Goal: Check status: Check status

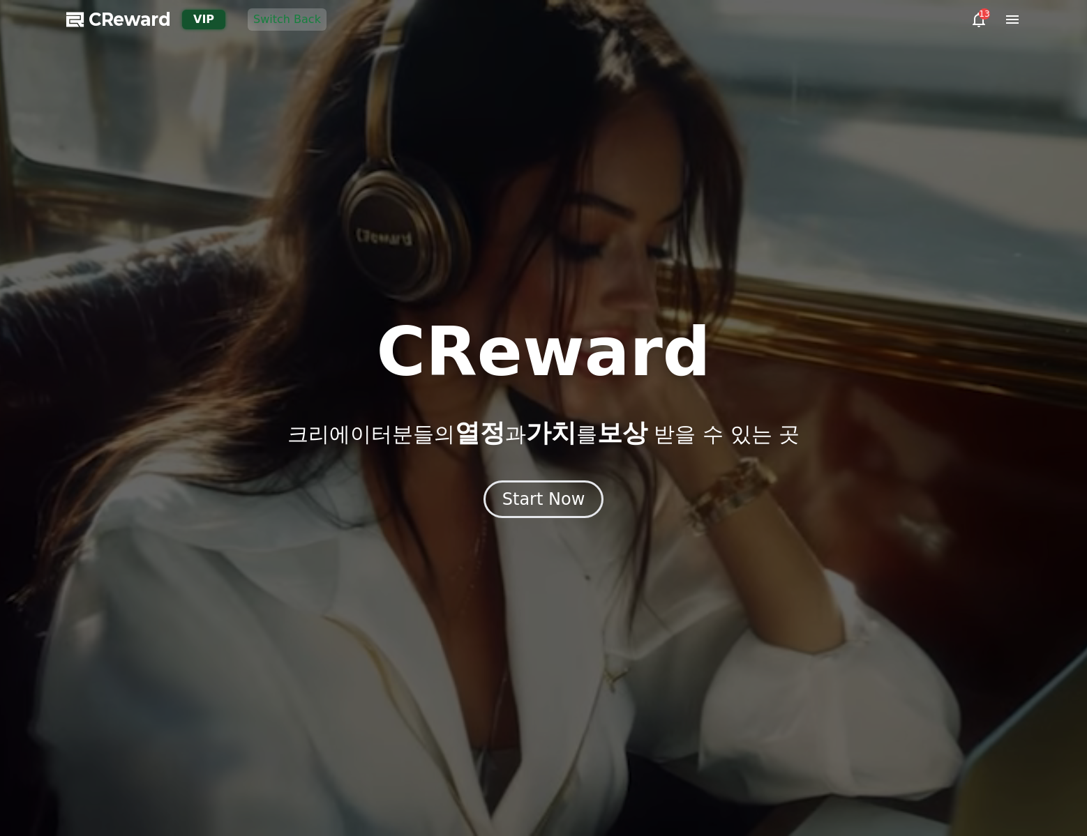
click at [1005, 22] on icon at bounding box center [1012, 19] width 17 height 17
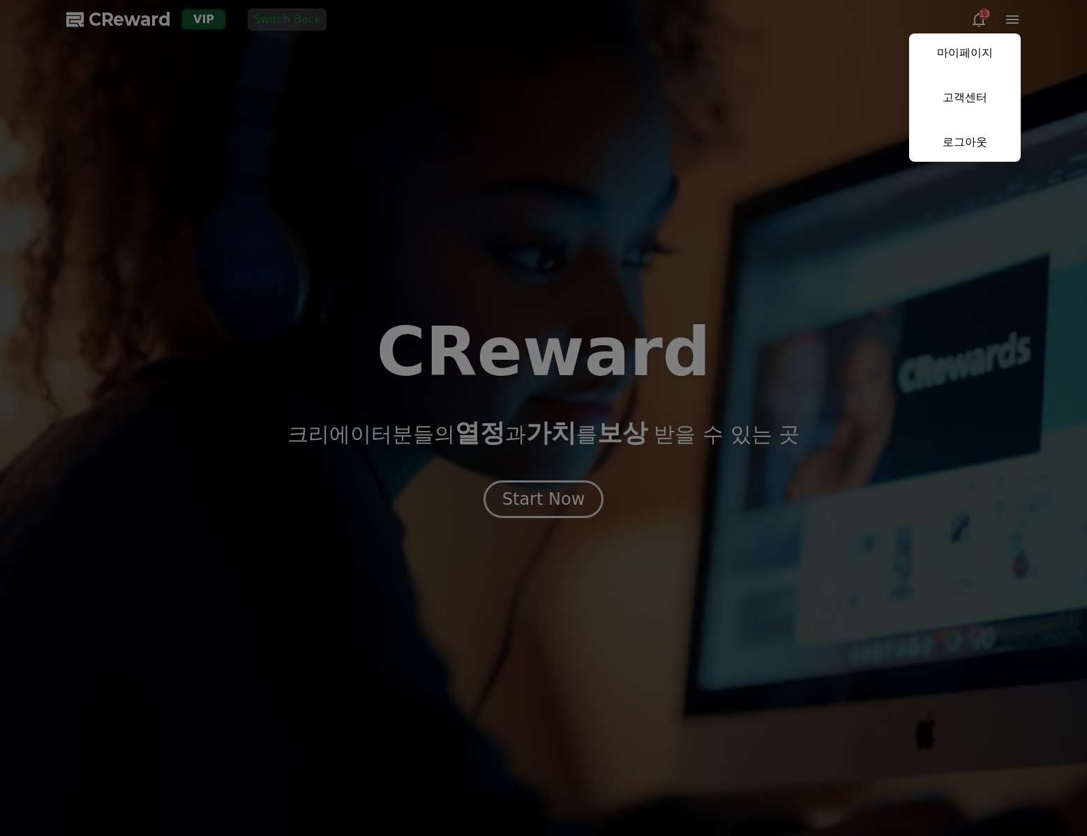
click at [286, 110] on button "close" at bounding box center [543, 418] width 1087 height 836
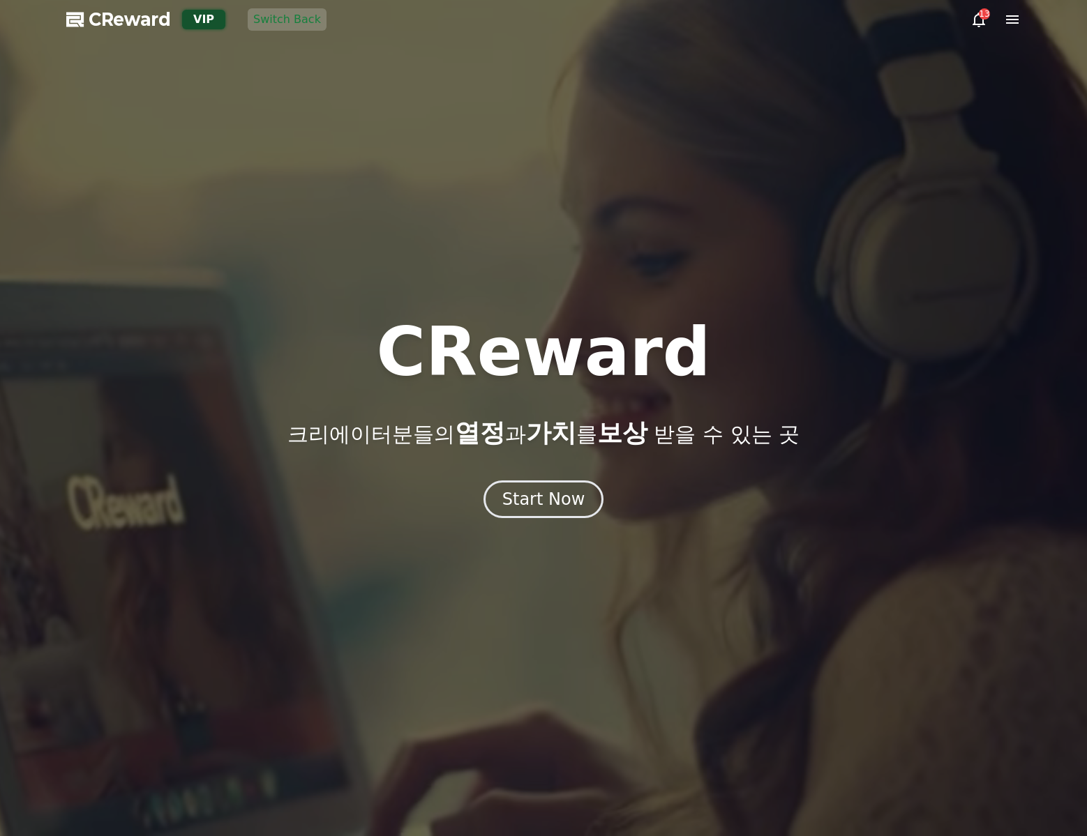
click at [1007, 19] on icon at bounding box center [1012, 19] width 13 height 8
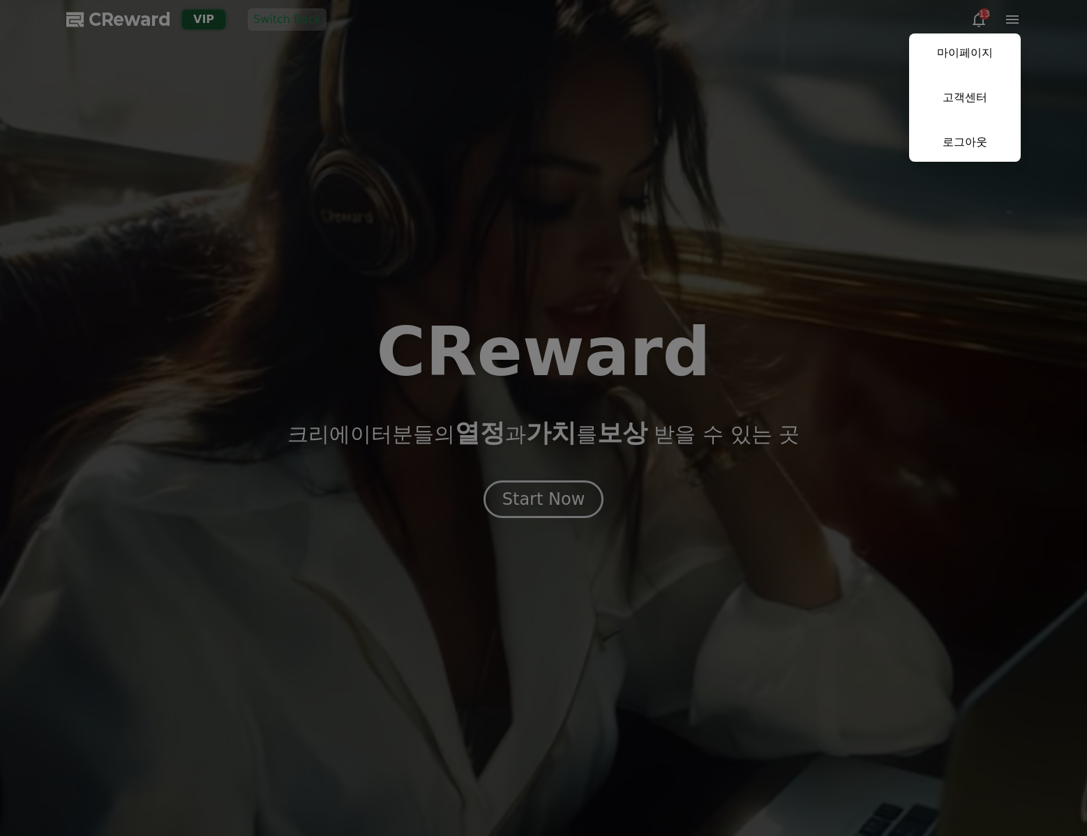
click at [974, 54] on link "마이페이지" at bounding box center [965, 52] width 112 height 39
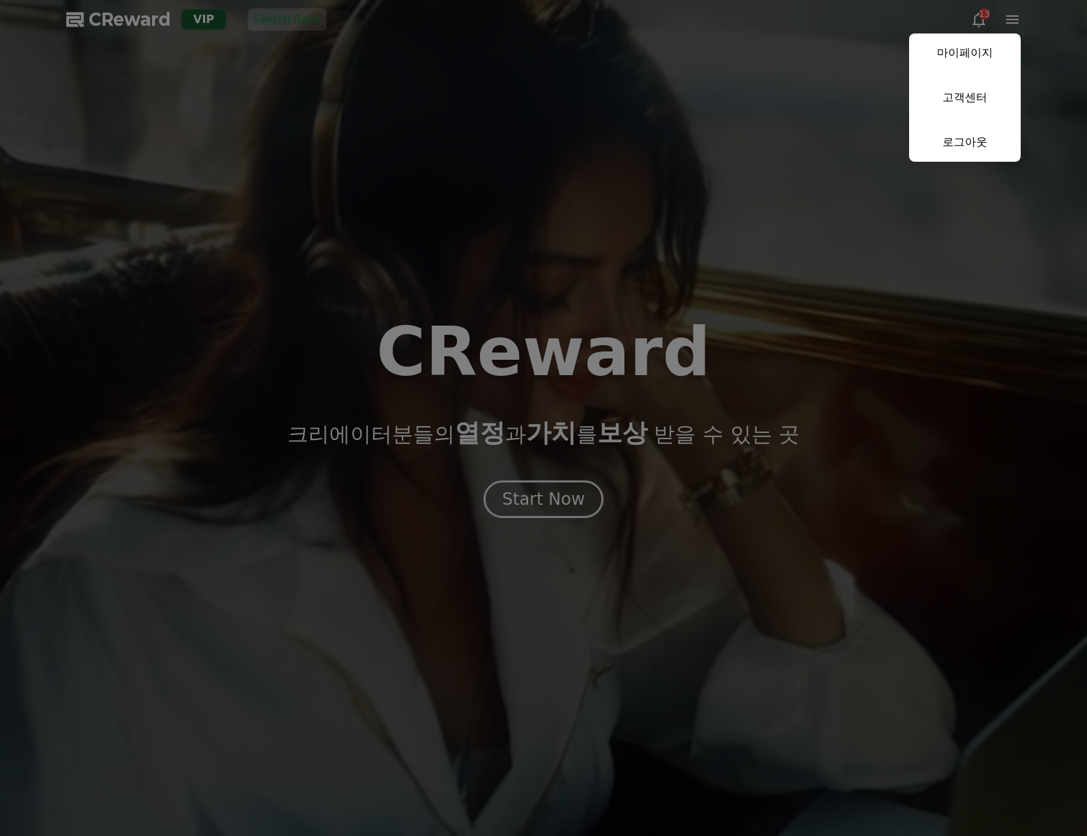
select select "**********"
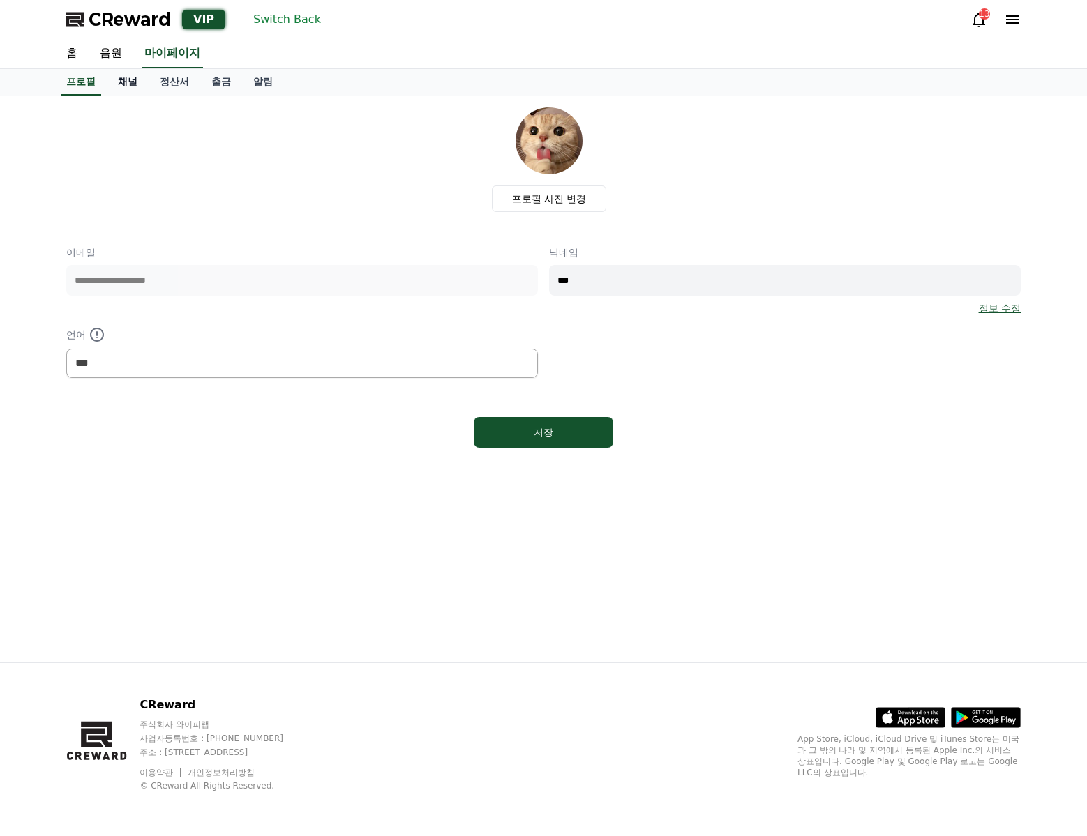
drag, startPoint x: 977, startPoint y: 54, endPoint x: 132, endPoint y: 92, distance: 845.6
click at [125, 91] on link "채널" at bounding box center [128, 82] width 42 height 27
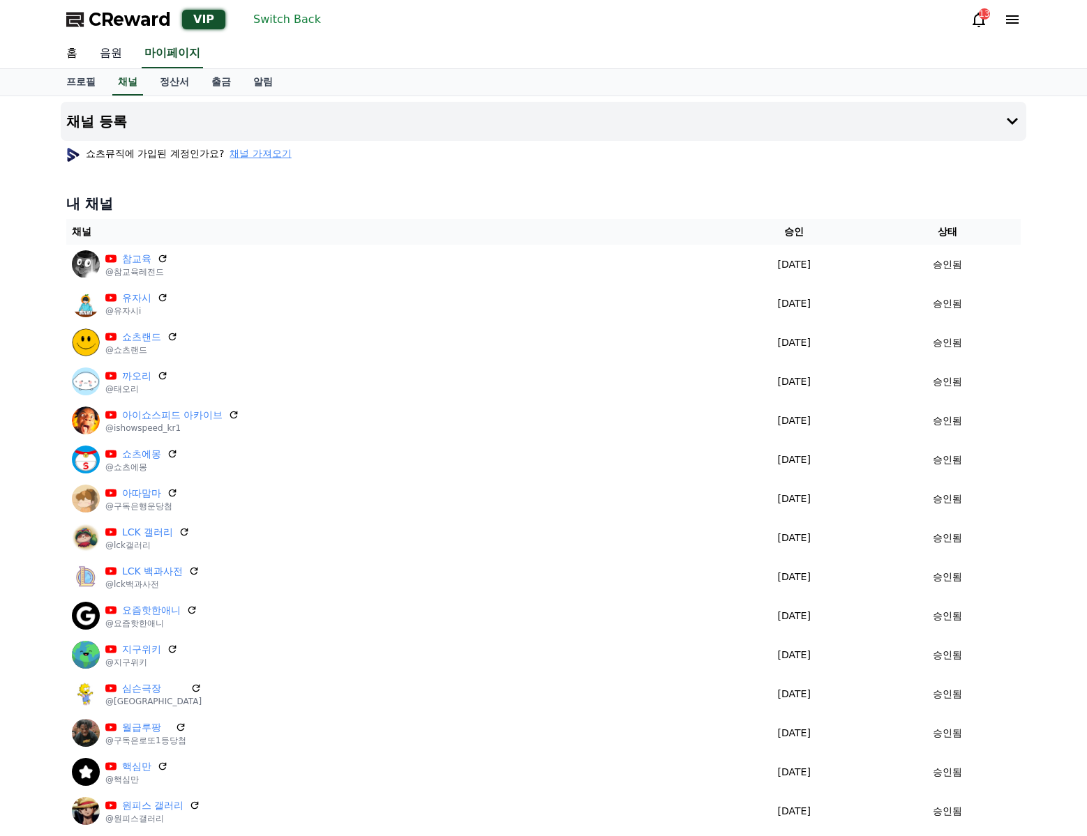
drag, startPoint x: 105, startPoint y: 60, endPoint x: 119, endPoint y: 63, distance: 14.4
click at [105, 60] on link "음원" at bounding box center [111, 53] width 45 height 29
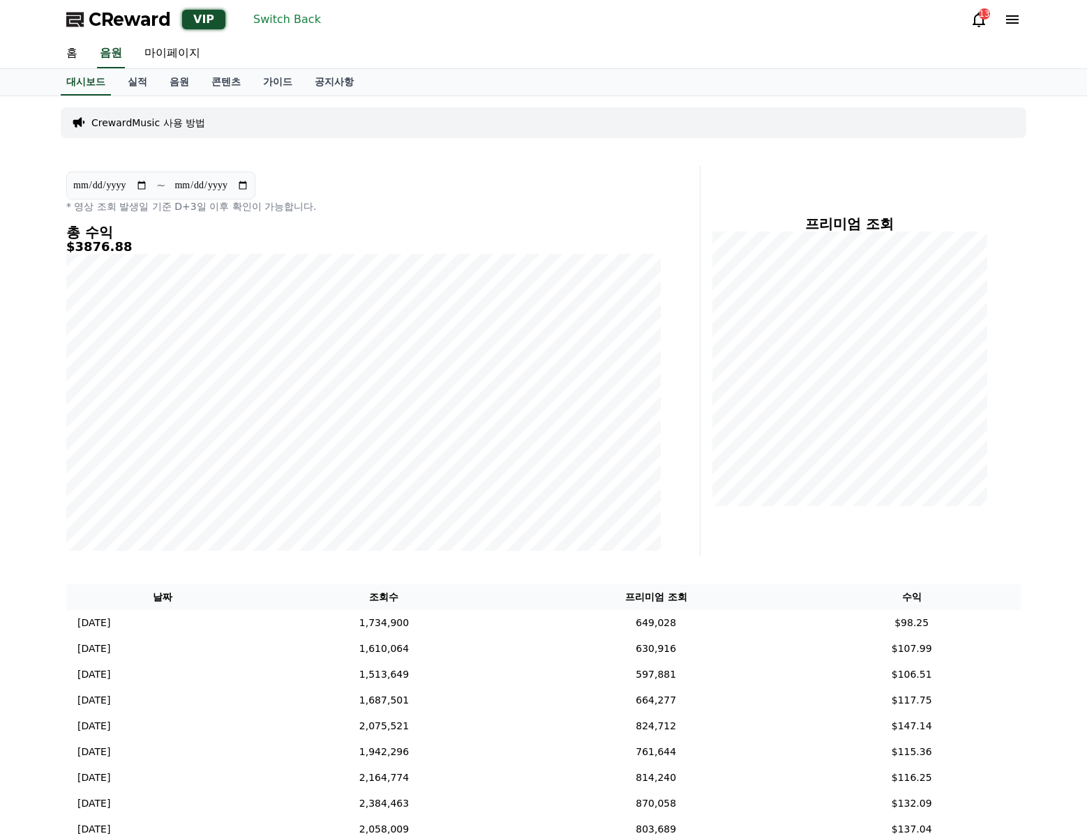
click at [579, 186] on div "**********" at bounding box center [363, 193] width 594 height 42
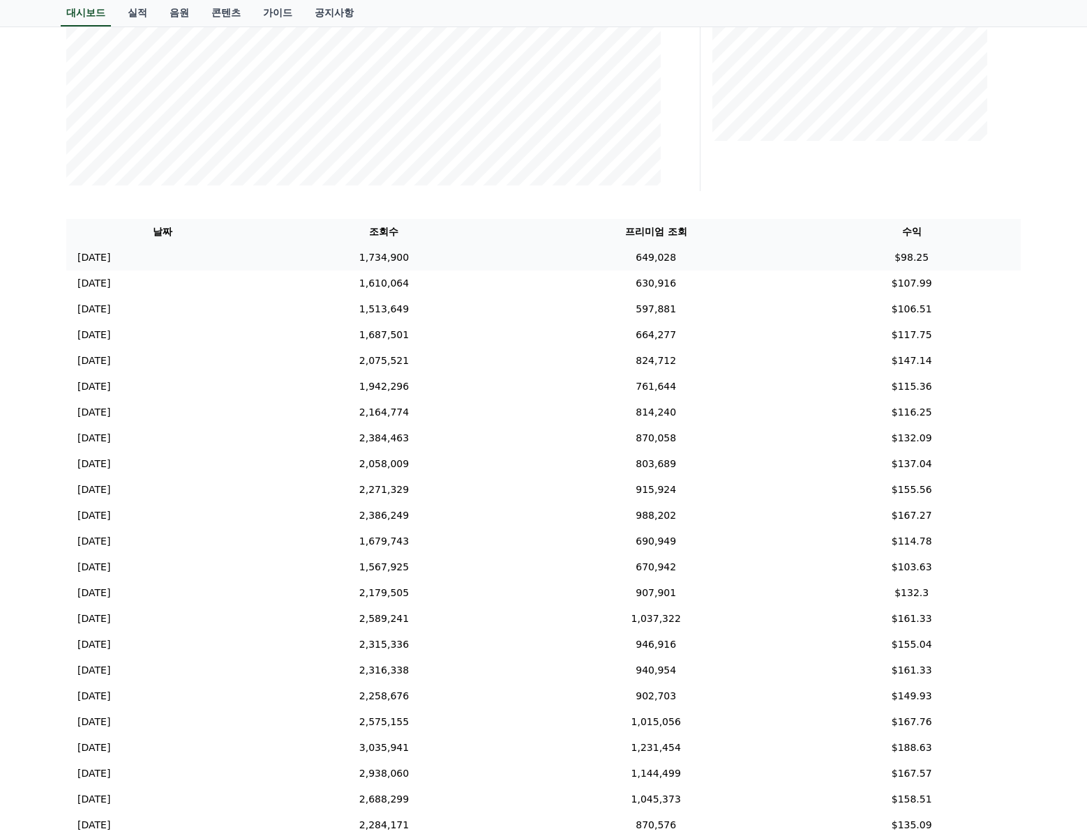
click at [473, 259] on td "1,734,900" at bounding box center [384, 258] width 250 height 26
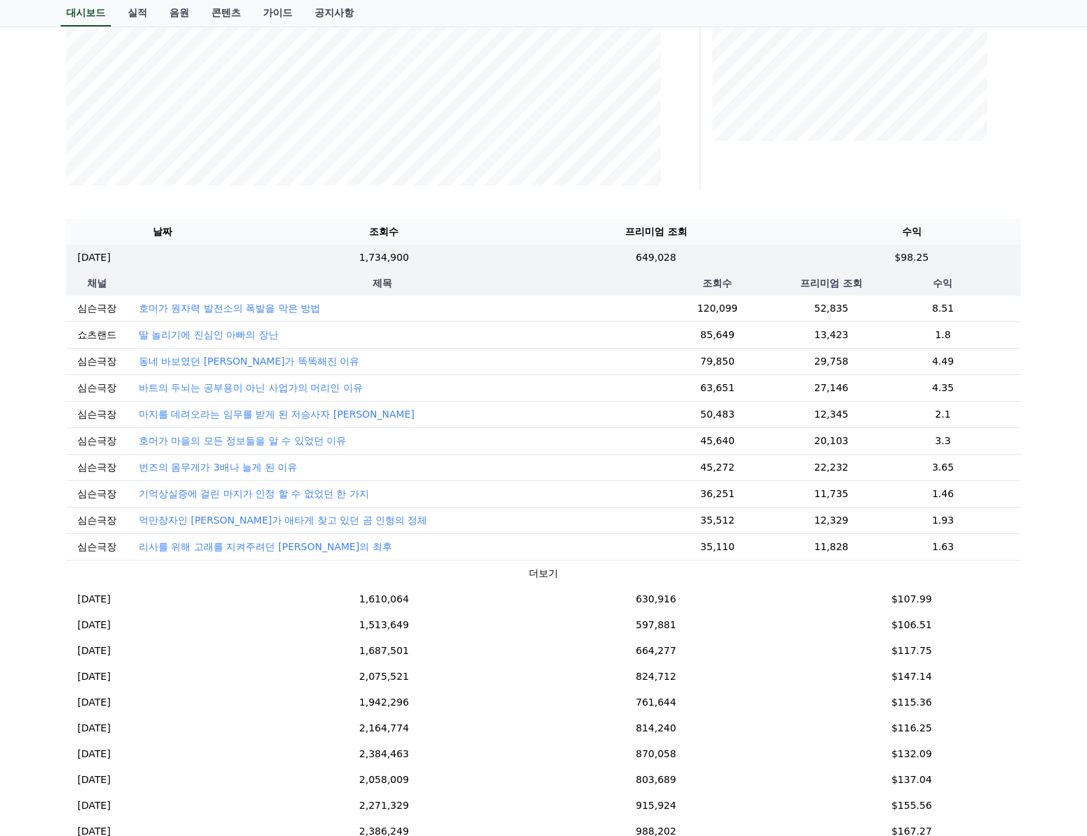
click at [529, 569] on button "더보기" at bounding box center [543, 573] width 29 height 15
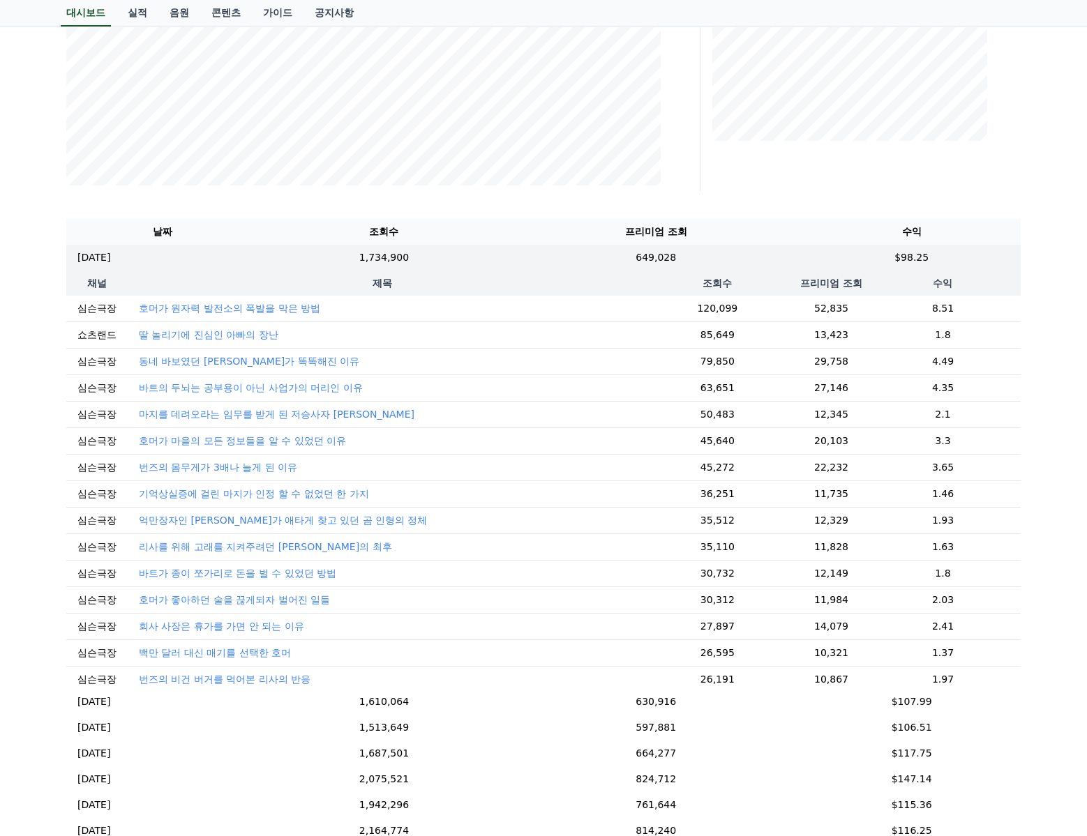
scroll to position [0, 0]
click at [190, 465] on p "번즈의 몸무게가 3배나 늘게 된 이유" at bounding box center [218, 467] width 158 height 14
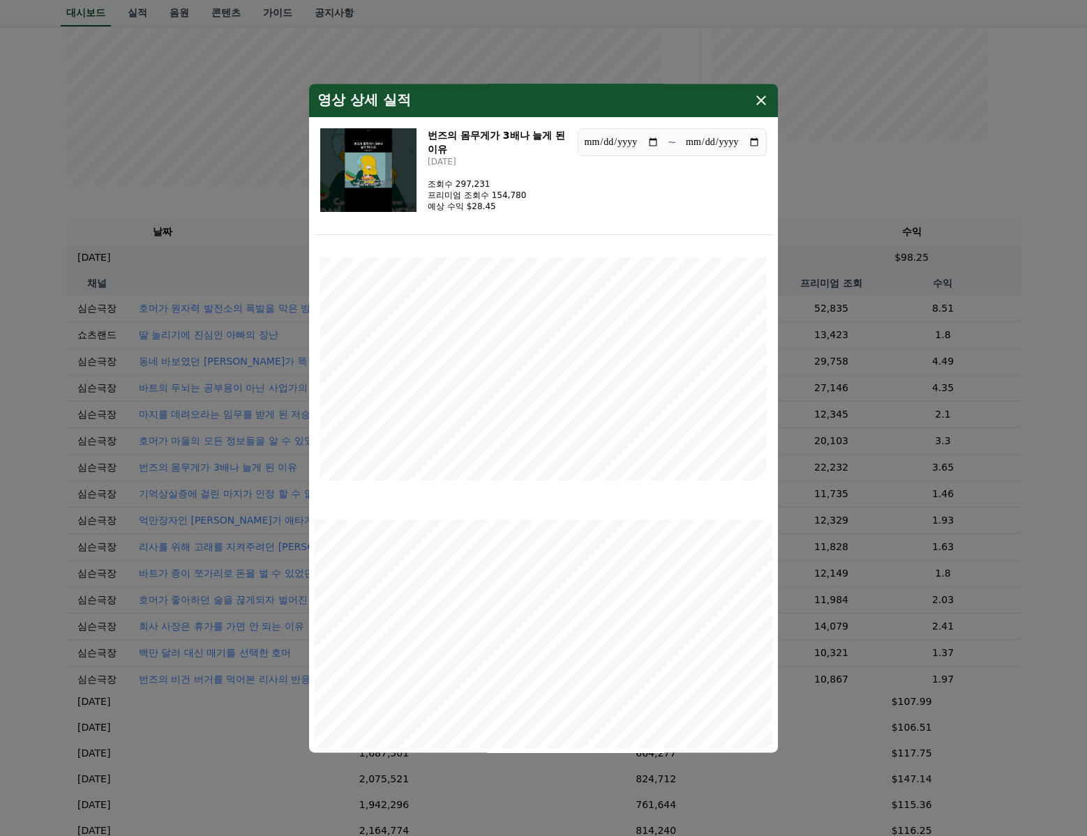
click at [764, 100] on icon "modal" at bounding box center [761, 100] width 17 height 17
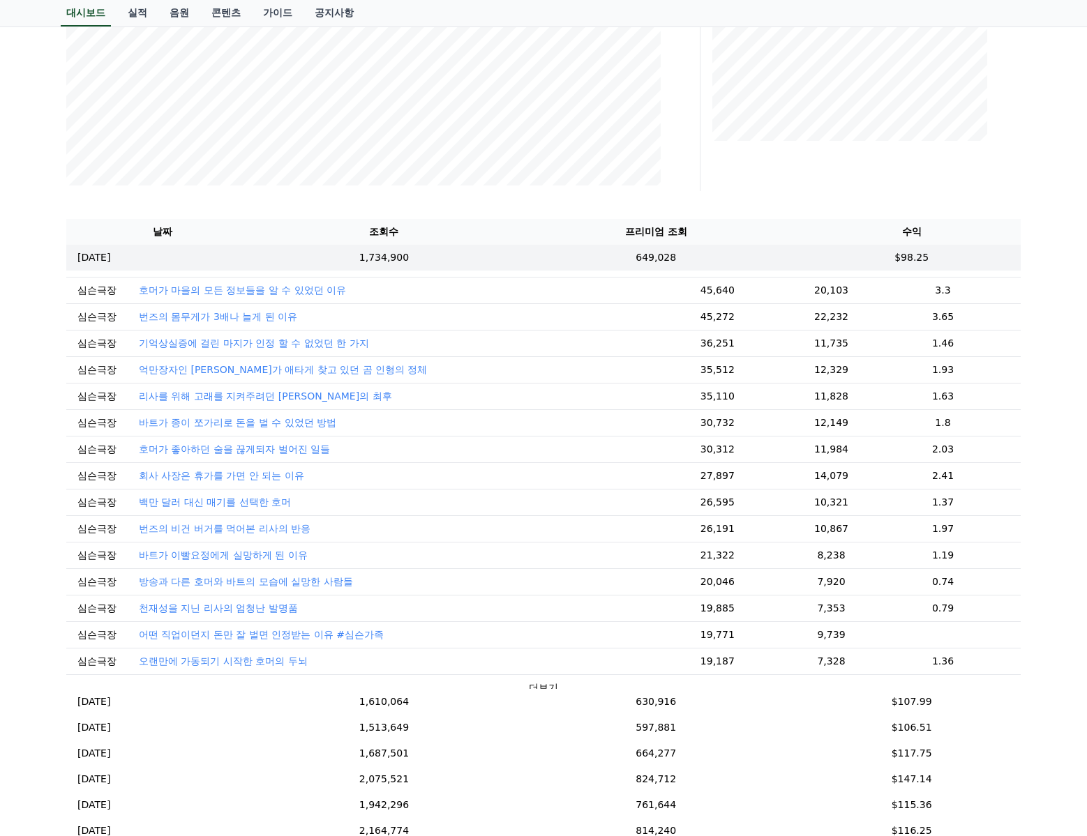
scroll to position [287, 0]
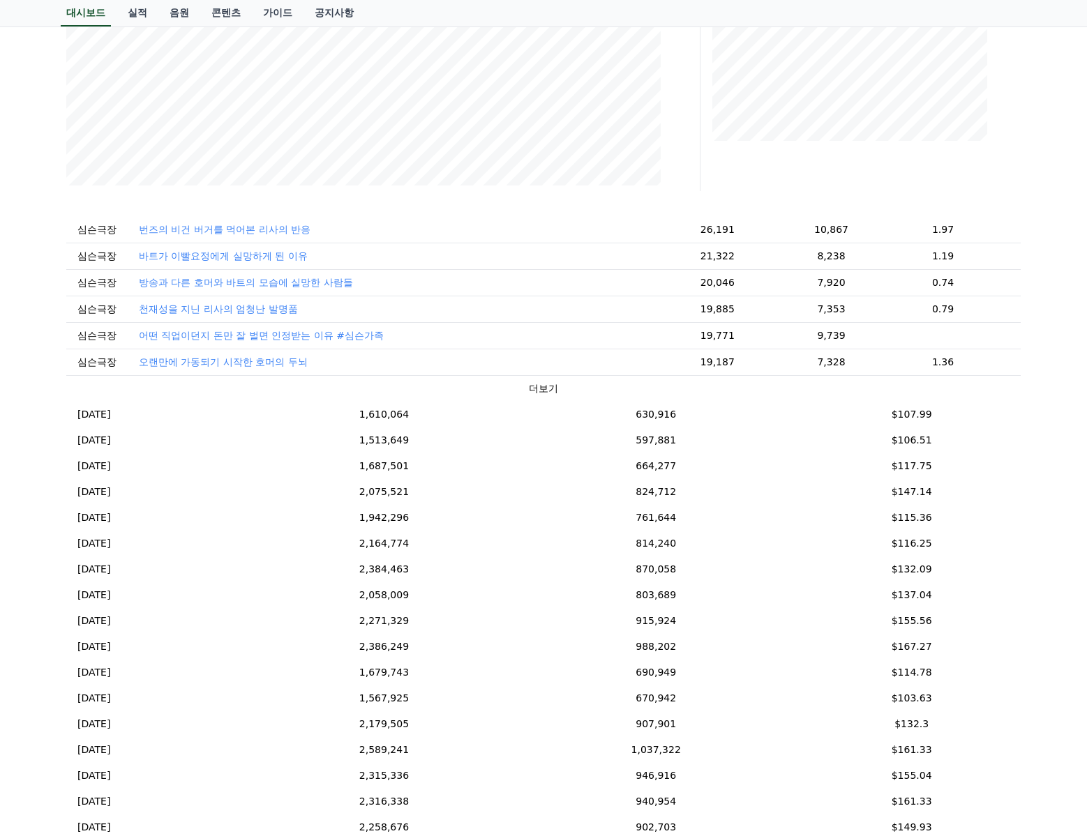
click at [532, 382] on button "더보기" at bounding box center [543, 389] width 29 height 15
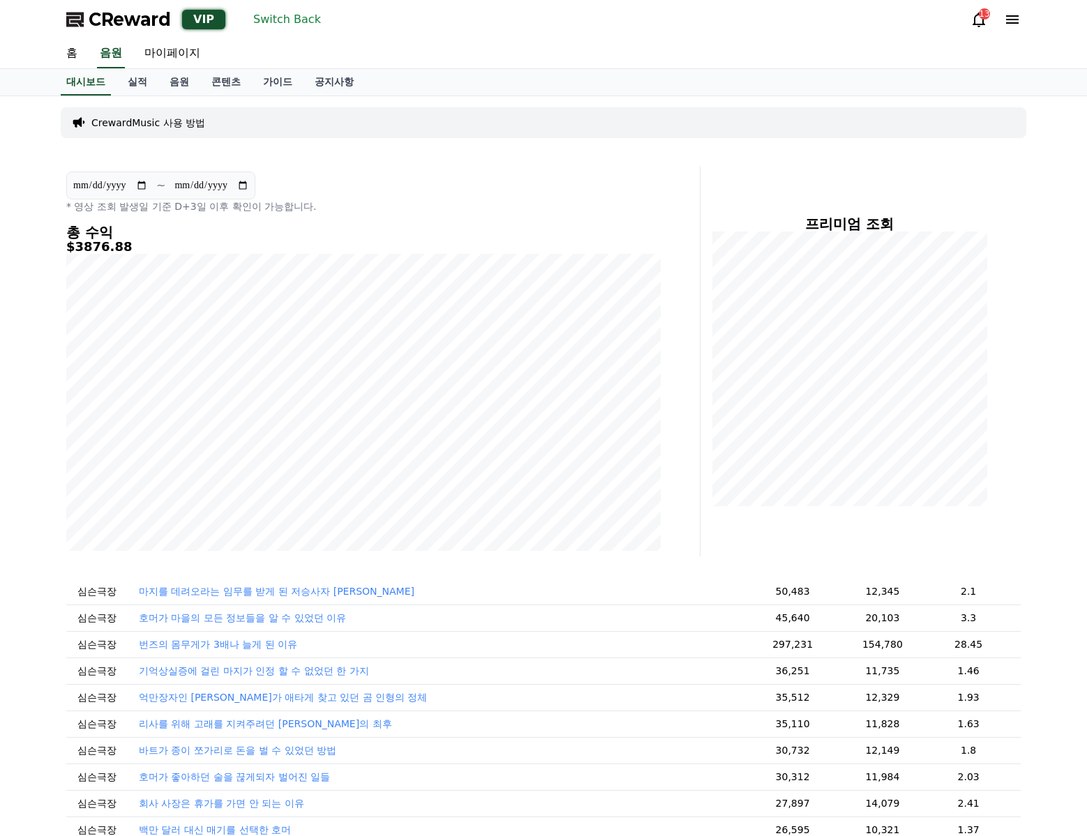
scroll to position [0, 0]
drag, startPoint x: 672, startPoint y: 674, endPoint x: 938, endPoint y: 641, distance: 268.5
click at [940, 647] on tr "심슨극장 번즈의 몸무게가 3배나 늘게 된 이유 297,231 154,780 28.45" at bounding box center [543, 644] width 954 height 27
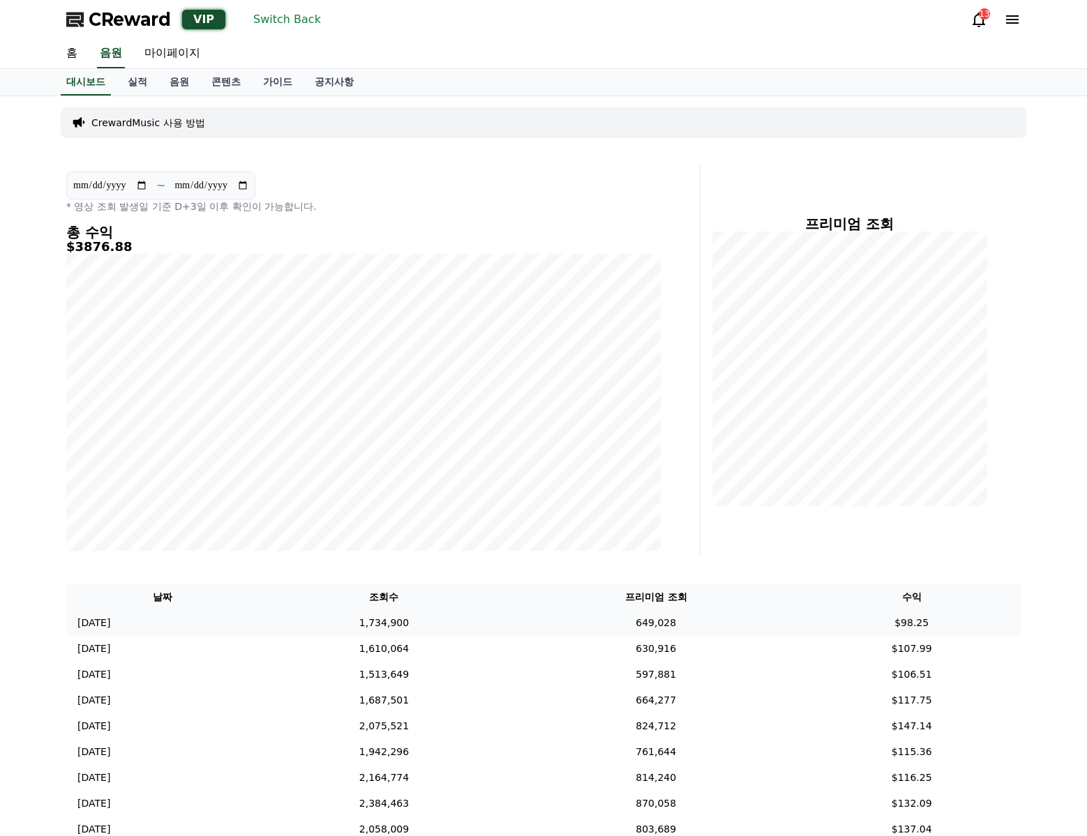
click at [259, 630] on td "[DATE] 09/05" at bounding box center [162, 623] width 193 height 26
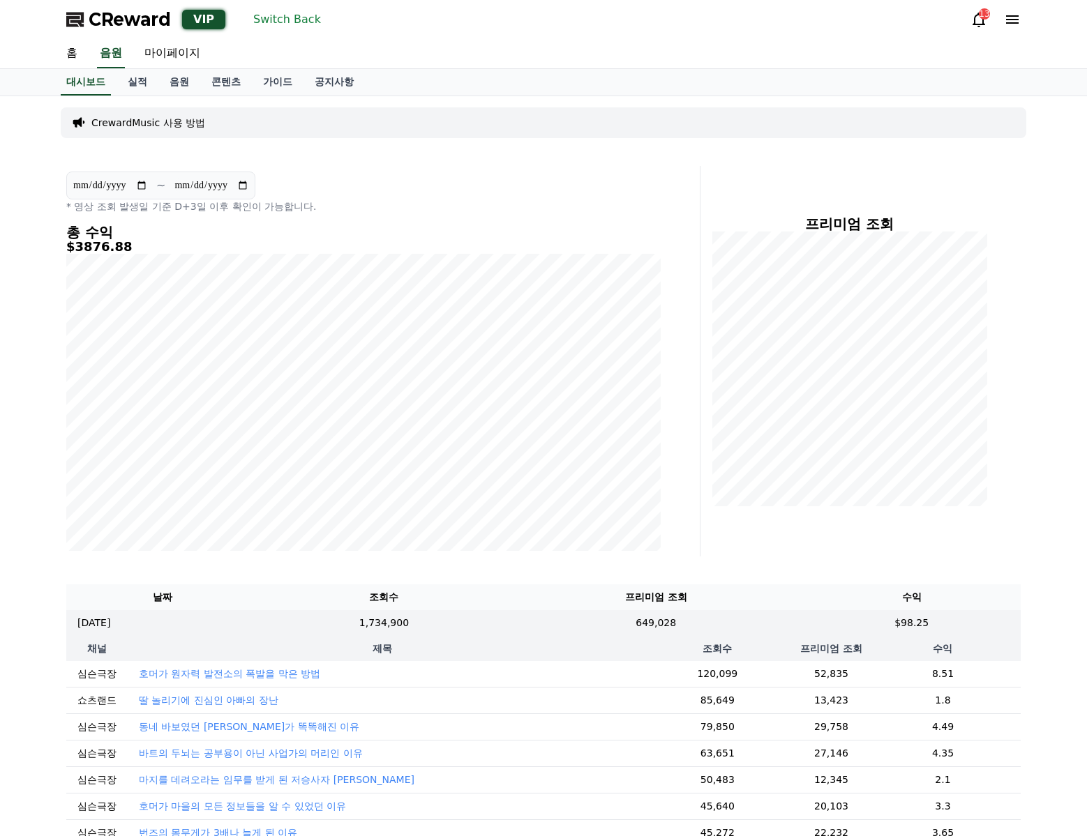
scroll to position [296, 0]
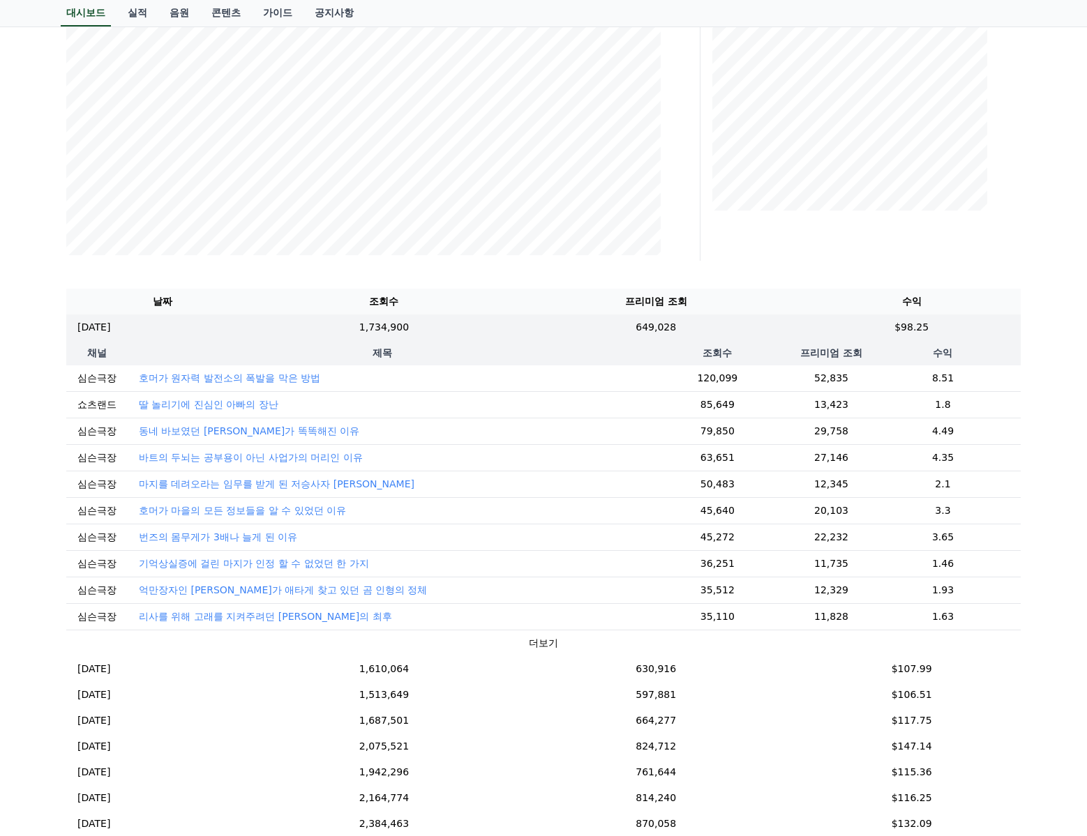
click at [208, 534] on p "번즈의 몸무게가 3배나 늘게 된 이유" at bounding box center [218, 537] width 158 height 14
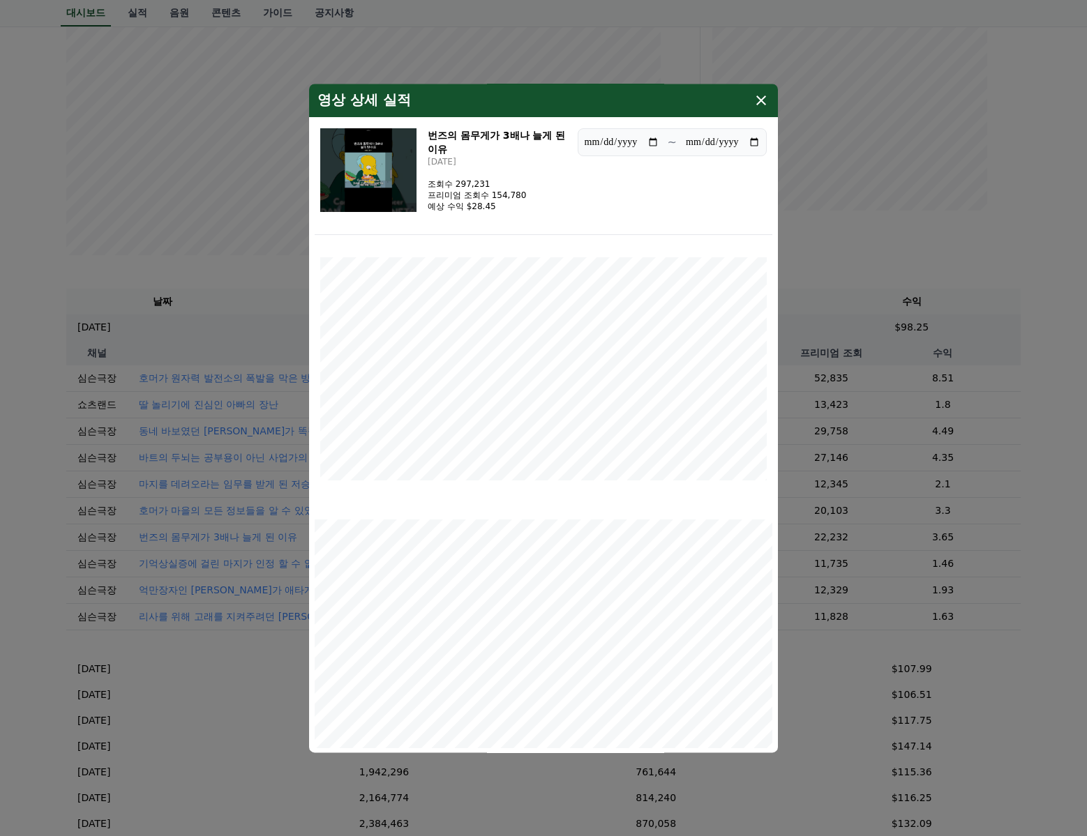
click at [763, 101] on icon "modal" at bounding box center [761, 100] width 17 height 17
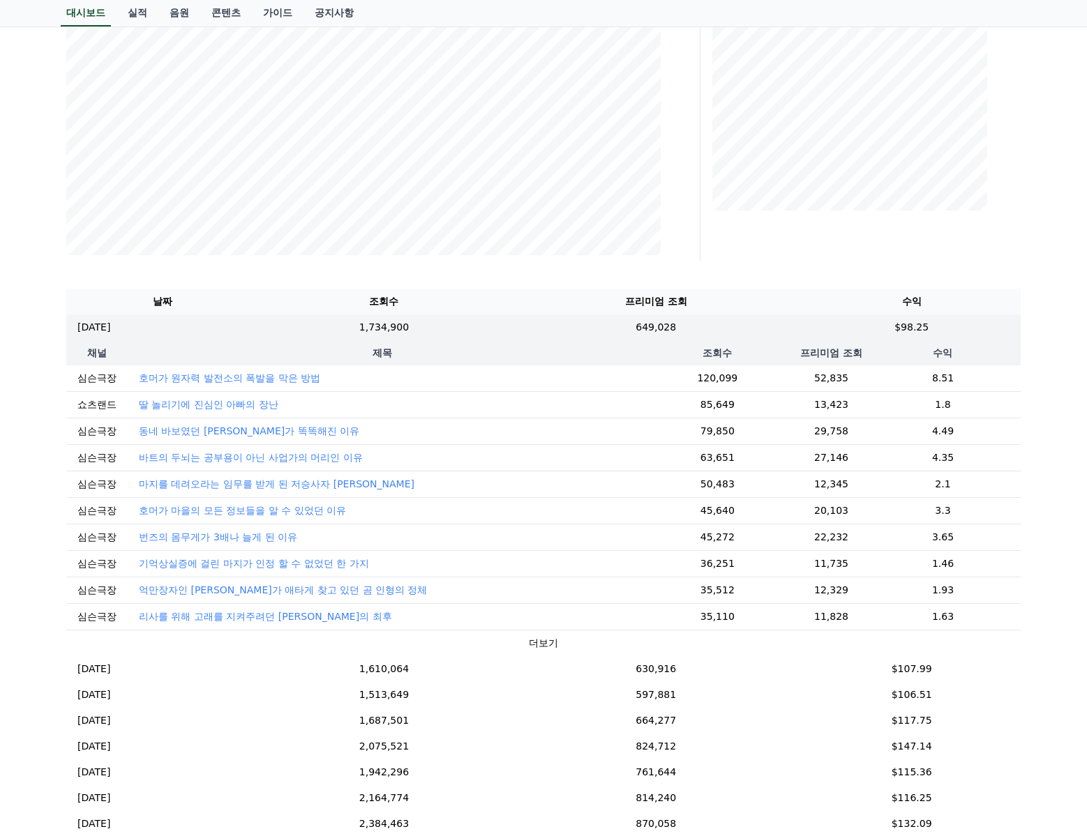
click at [542, 646] on button "더보기" at bounding box center [543, 643] width 29 height 15
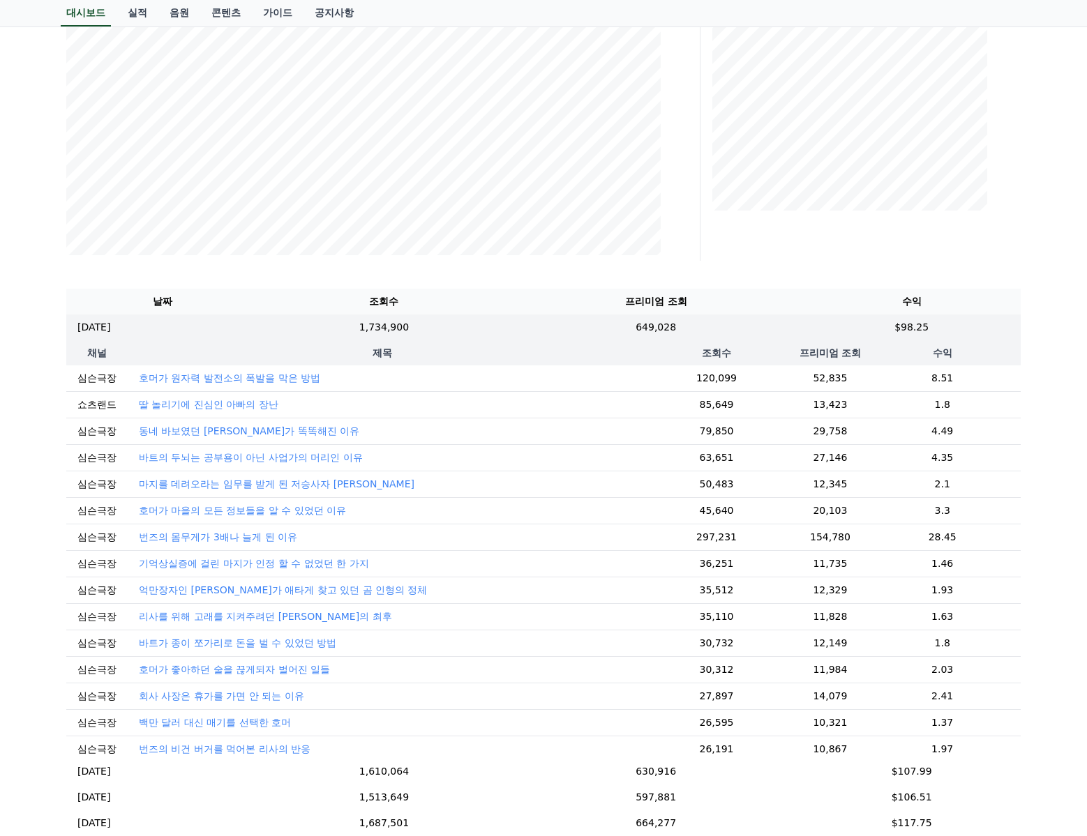
scroll to position [0, 0]
click at [379, 536] on td "번즈의 몸무게가 3배나 늘게 된 이유" at bounding box center [382, 537] width 509 height 27
click at [771, 247] on div "프리미엄 조회" at bounding box center [866, 65] width 320 height 391
click at [255, 541] on p "번즈의 몸무게가 3배나 늘게 된 이유" at bounding box center [218, 537] width 158 height 14
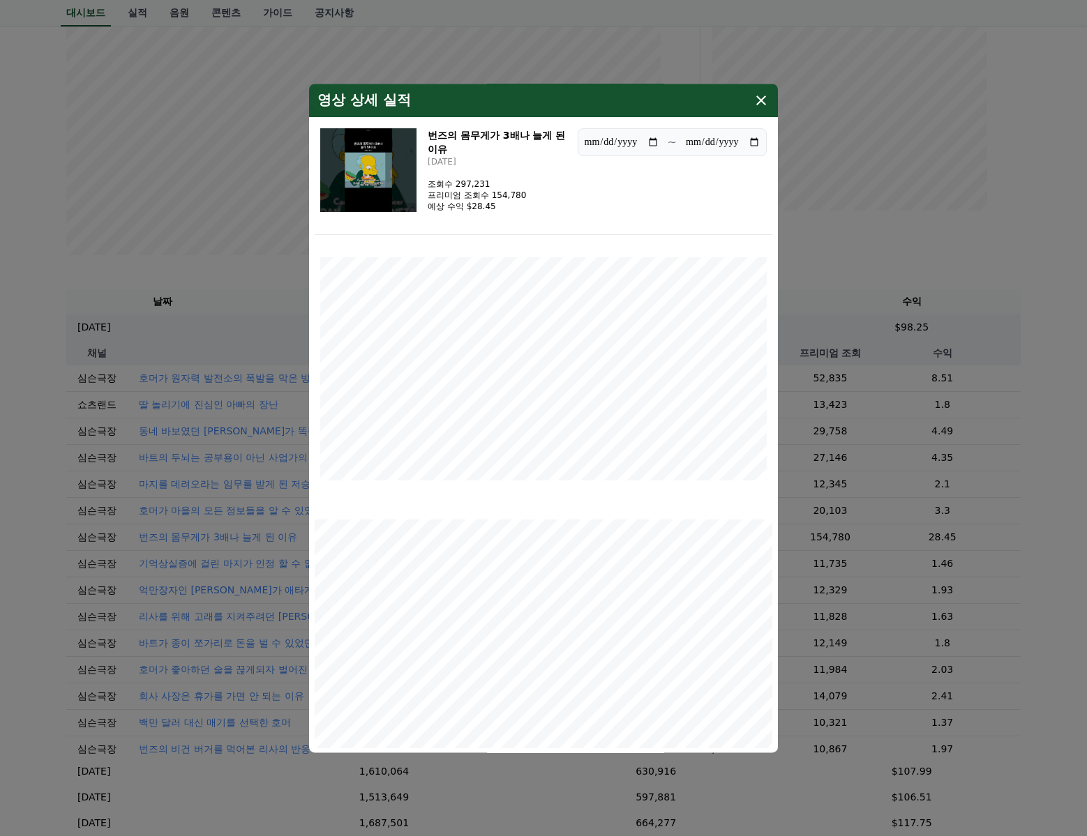
click at [665, 219] on div "**********" at bounding box center [544, 179] width 458 height 112
click at [762, 99] on icon "modal" at bounding box center [761, 101] width 10 height 10
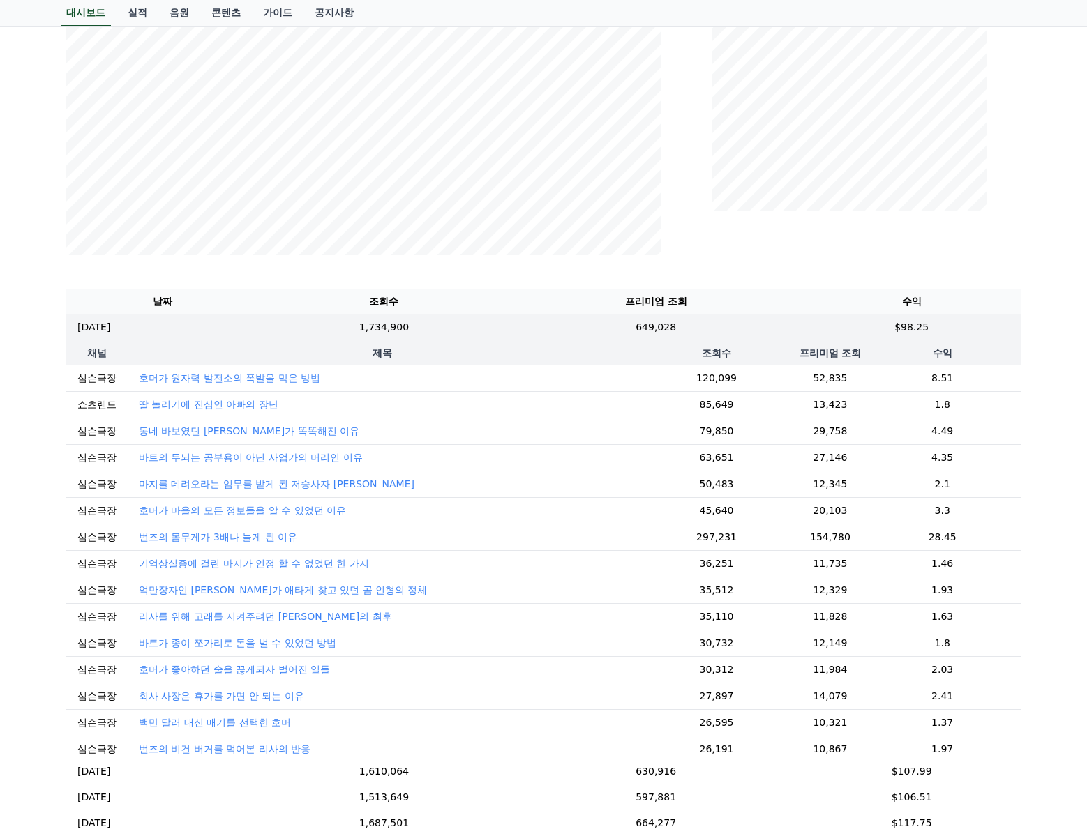
click at [371, 540] on td "번즈의 몸무게가 3배나 늘게 된 이유" at bounding box center [382, 537] width 509 height 27
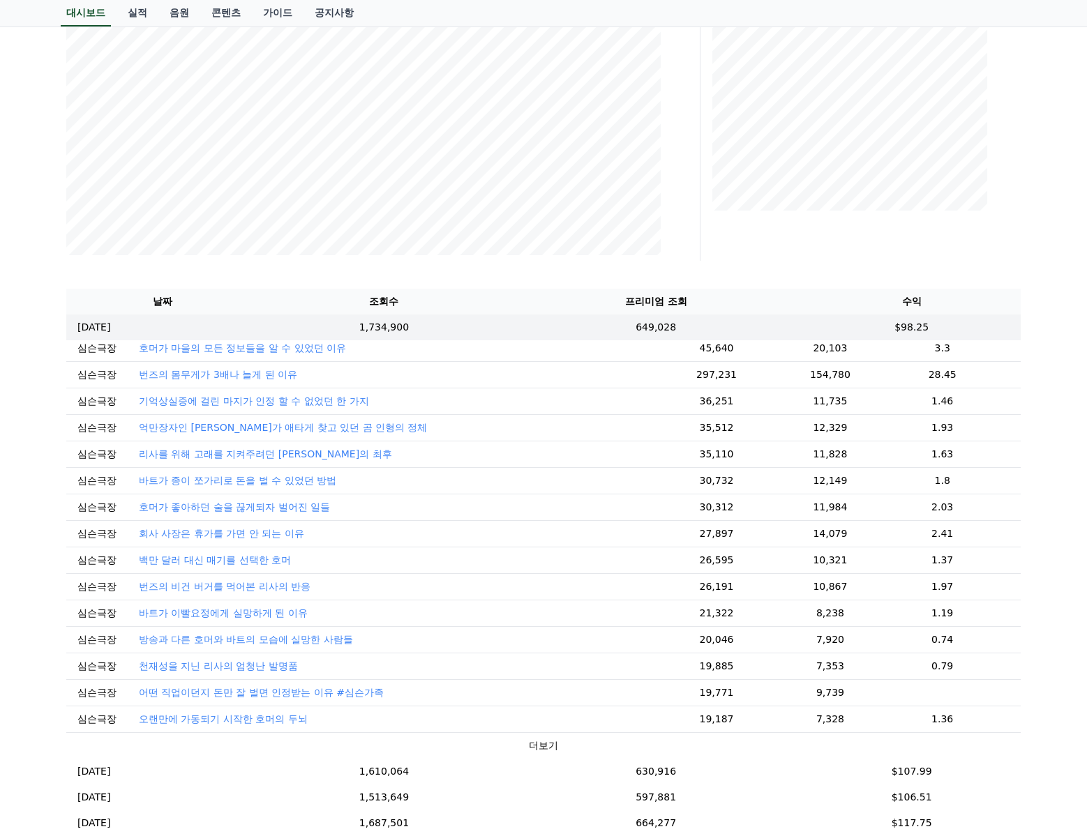
scroll to position [146, 0]
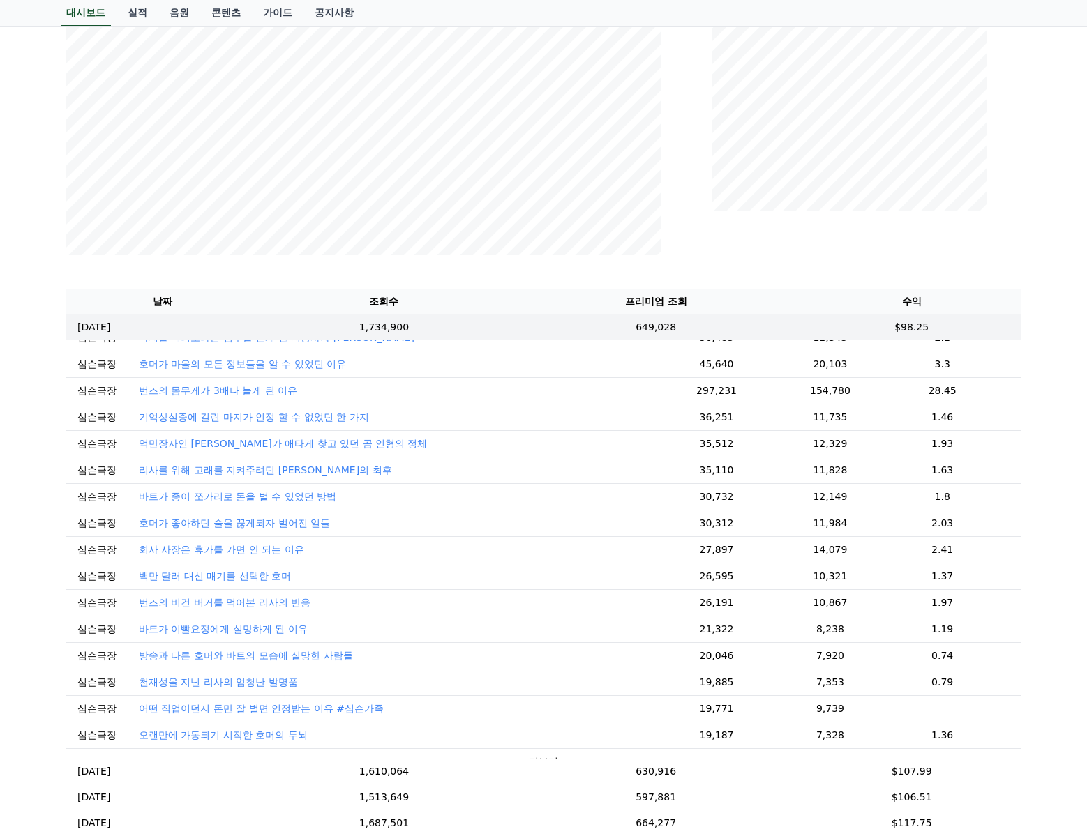
click at [482, 279] on div "**********" at bounding box center [543, 363] width 977 height 1127
click at [751, 258] on div "프리미엄 조회" at bounding box center [866, 65] width 320 height 391
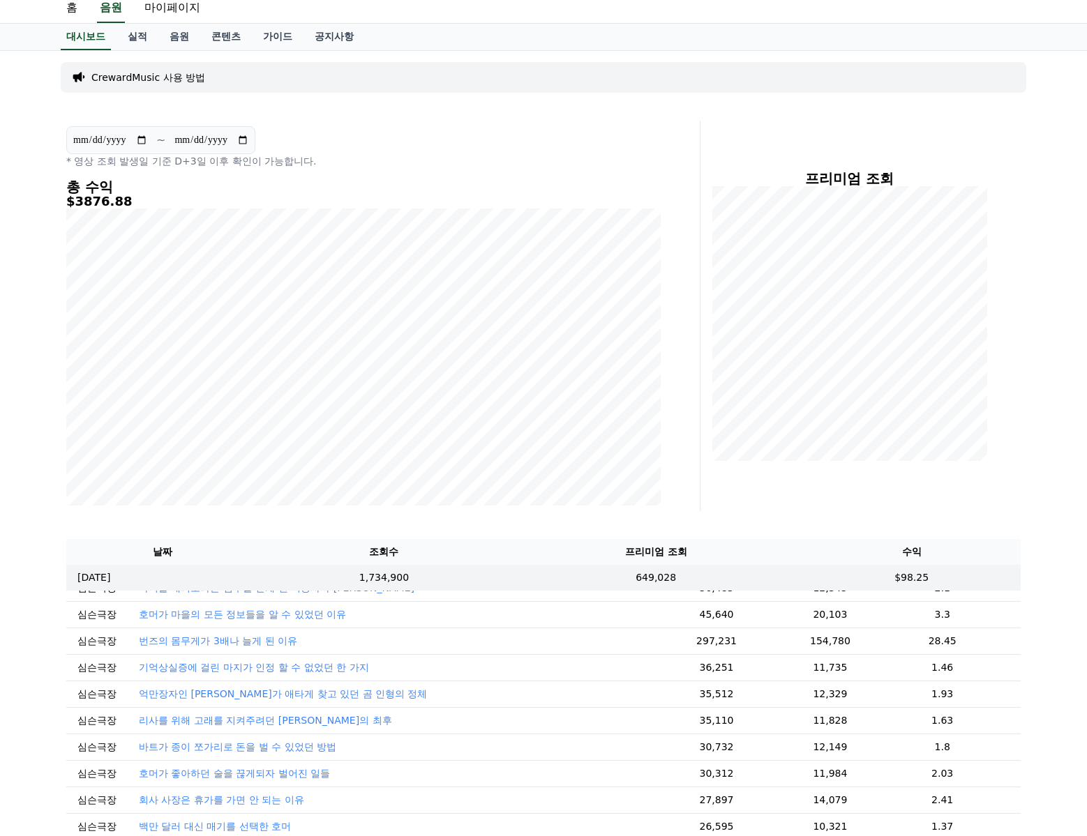
scroll to position [266, 0]
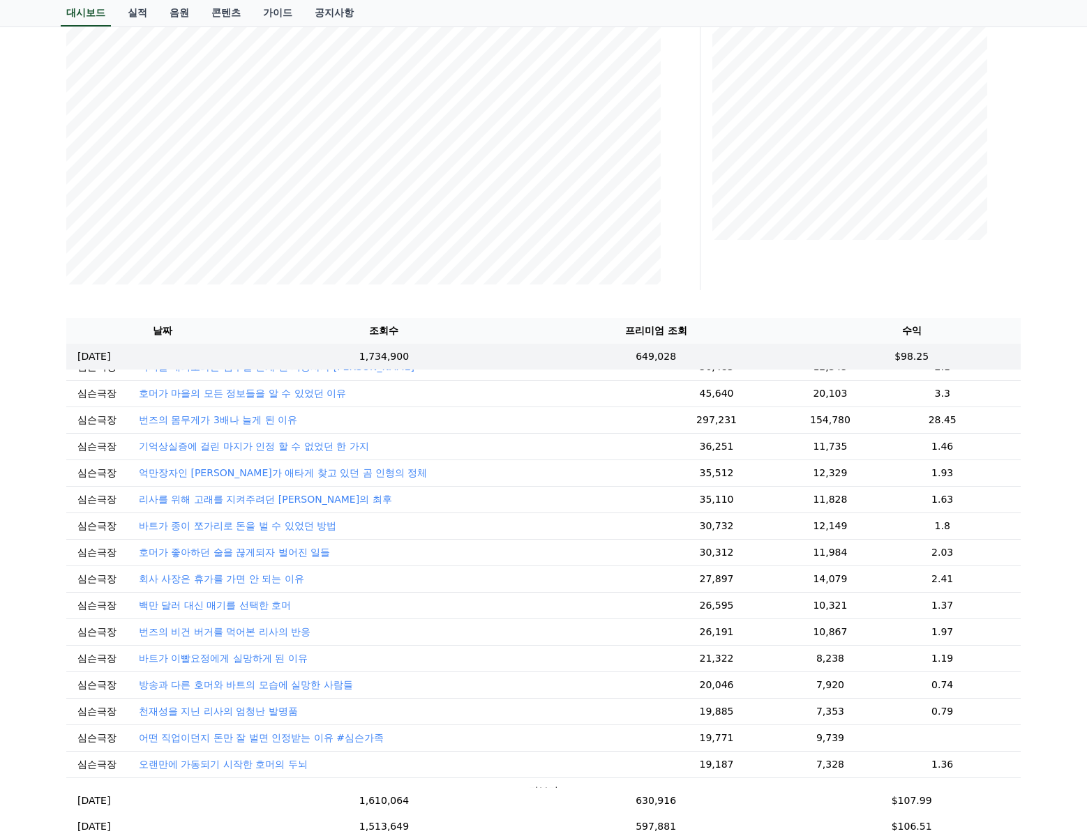
click at [739, 296] on div "**********" at bounding box center [543, 393] width 977 height 1127
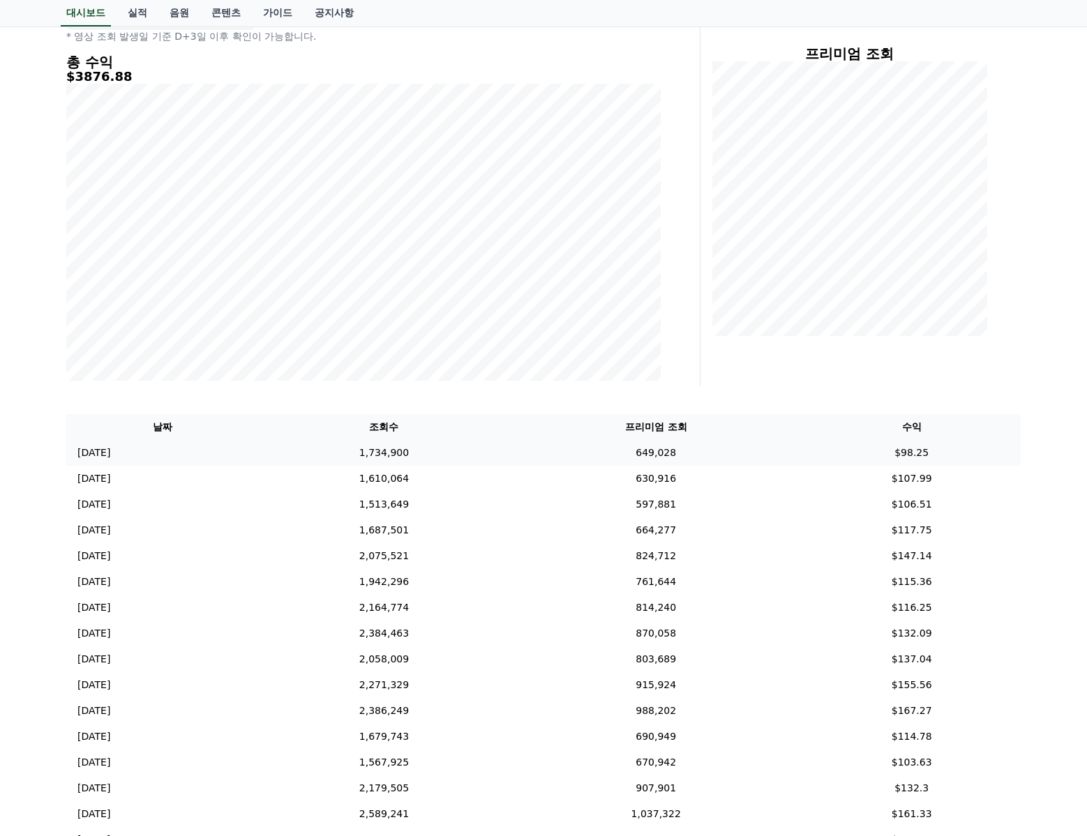
click at [259, 462] on td "[DATE] 09/05" at bounding box center [162, 453] width 193 height 26
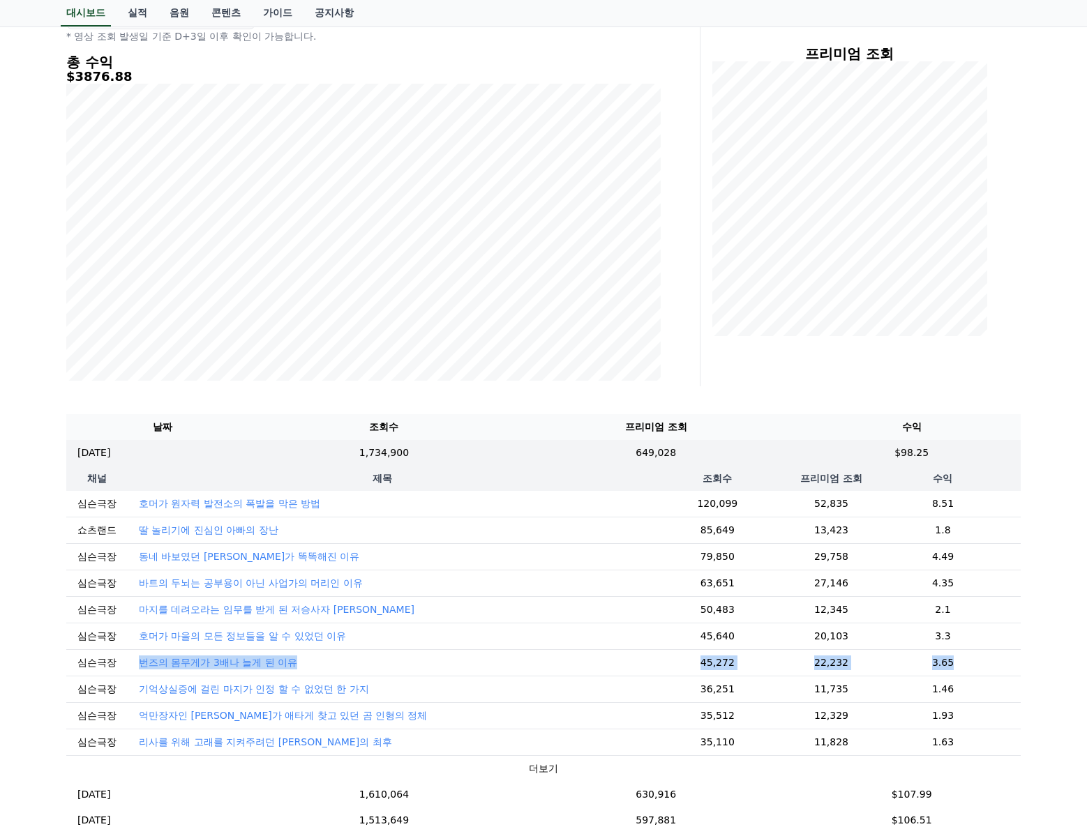
drag, startPoint x: 123, startPoint y: 651, endPoint x: 932, endPoint y: 665, distance: 808.6
click at [932, 665] on tr "심슨극장 번즈의 몸무게가 3배나 늘게 된 이유 45,272 22,232 3.65" at bounding box center [543, 662] width 954 height 27
click at [933, 663] on td "3.65" at bounding box center [943, 662] width 156 height 27
click at [224, 663] on p "번즈의 몸무게가 3배나 늘게 된 이유" at bounding box center [218, 663] width 158 height 14
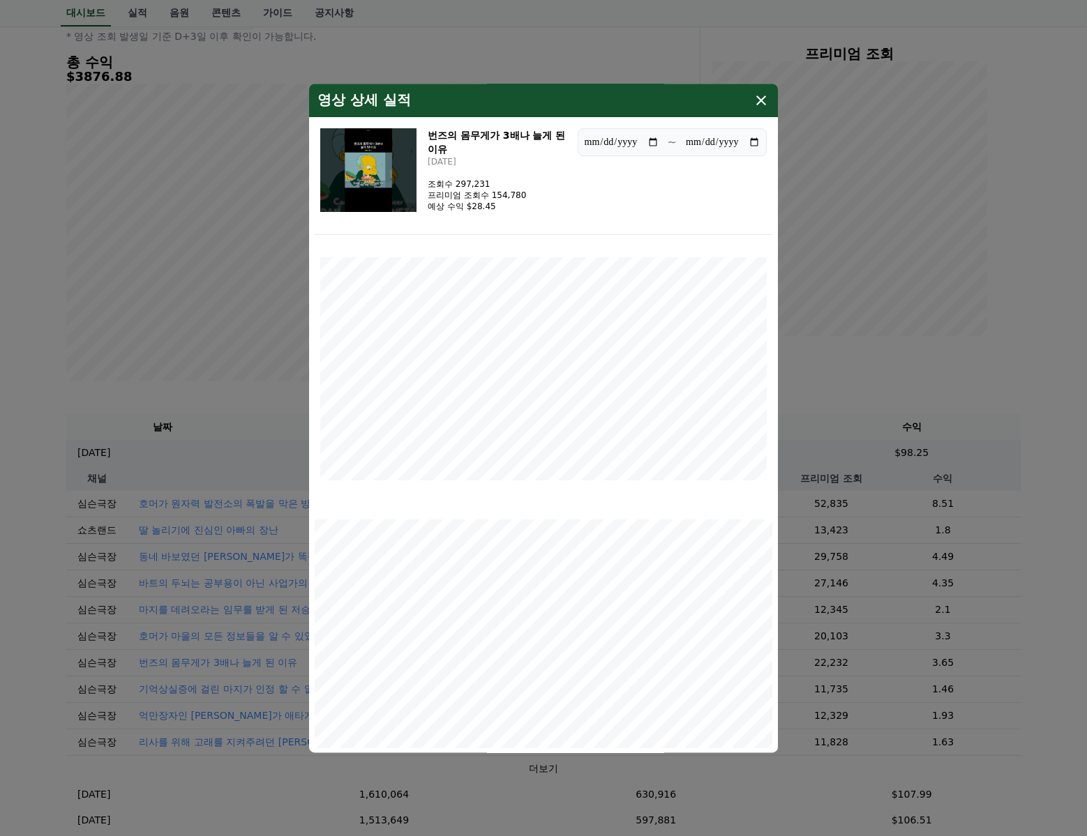
click at [766, 103] on icon "modal" at bounding box center [761, 100] width 17 height 17
click at [529, 772] on button "더보기" at bounding box center [543, 769] width 29 height 15
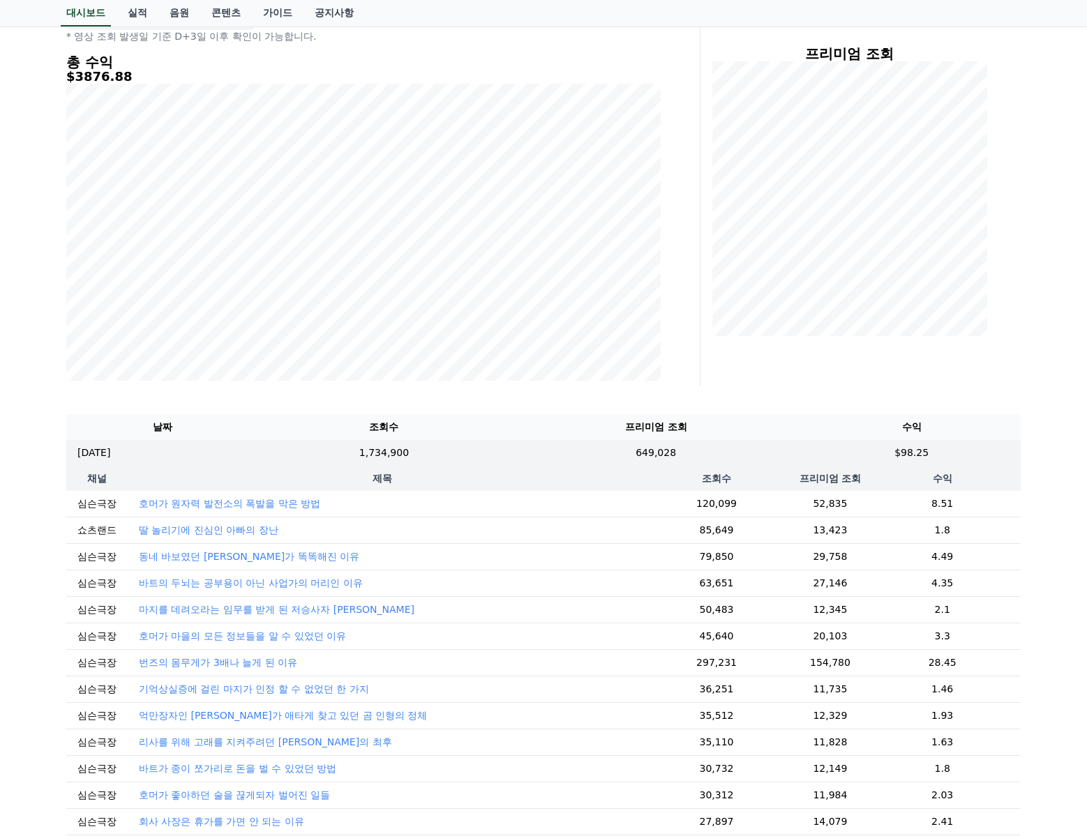
drag, startPoint x: 129, startPoint y: 666, endPoint x: 942, endPoint y: 668, distance: 813.4
click at [942, 668] on tr "심슨극장 번즈의 몸무게가 3배나 늘게 된 이유 297,231 154,780 28.45" at bounding box center [543, 662] width 954 height 27
click at [682, 664] on td "297,231" at bounding box center [717, 662] width 160 height 27
drag, startPoint x: 674, startPoint y: 664, endPoint x: 725, endPoint y: 663, distance: 50.9
click at [725, 663] on td "297,231" at bounding box center [717, 662] width 160 height 27
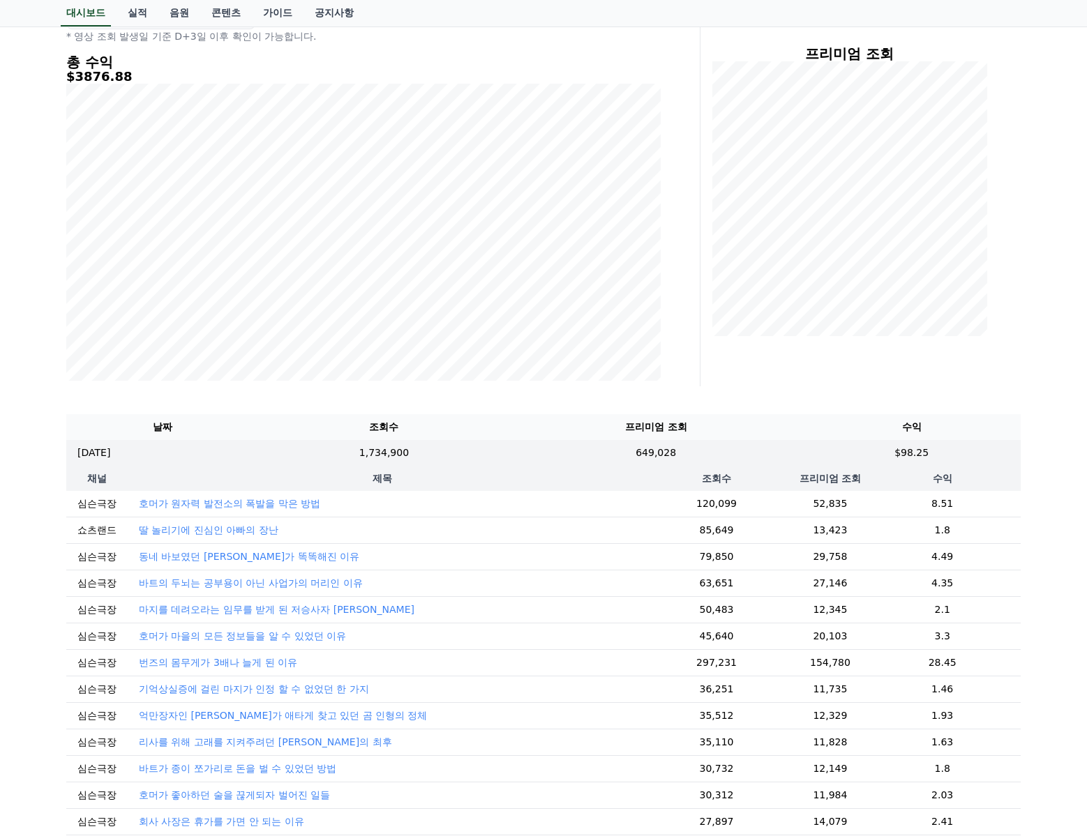
click at [696, 695] on td "36,251" at bounding box center [717, 689] width 160 height 27
drag, startPoint x: 689, startPoint y: 663, endPoint x: 326, endPoint y: 405, distance: 445.2
click at [735, 666] on td "297,231" at bounding box center [717, 662] width 160 height 27
copy td "297,231"
click at [691, 658] on td "297,231" at bounding box center [717, 662] width 160 height 27
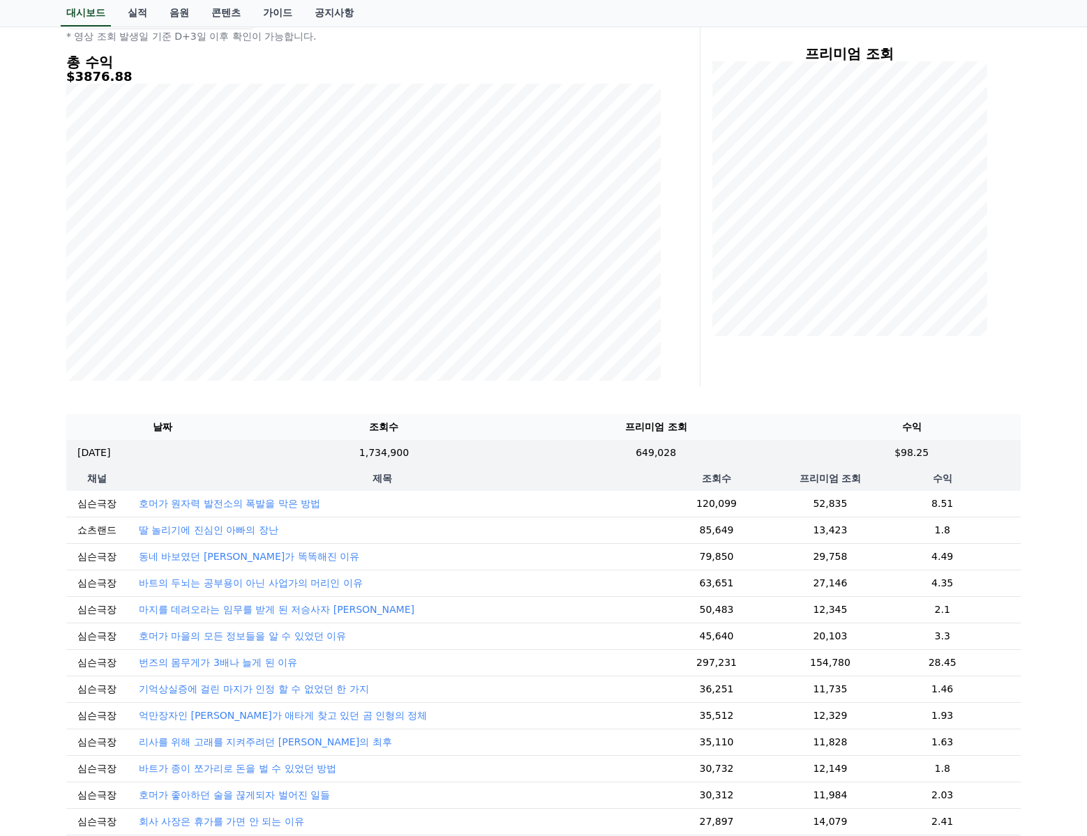
drag, startPoint x: 742, startPoint y: 668, endPoint x: 758, endPoint y: 669, distance: 16.1
click at [758, 669] on td "297,231" at bounding box center [717, 662] width 160 height 27
click at [709, 659] on td "297,231" at bounding box center [717, 662] width 160 height 27
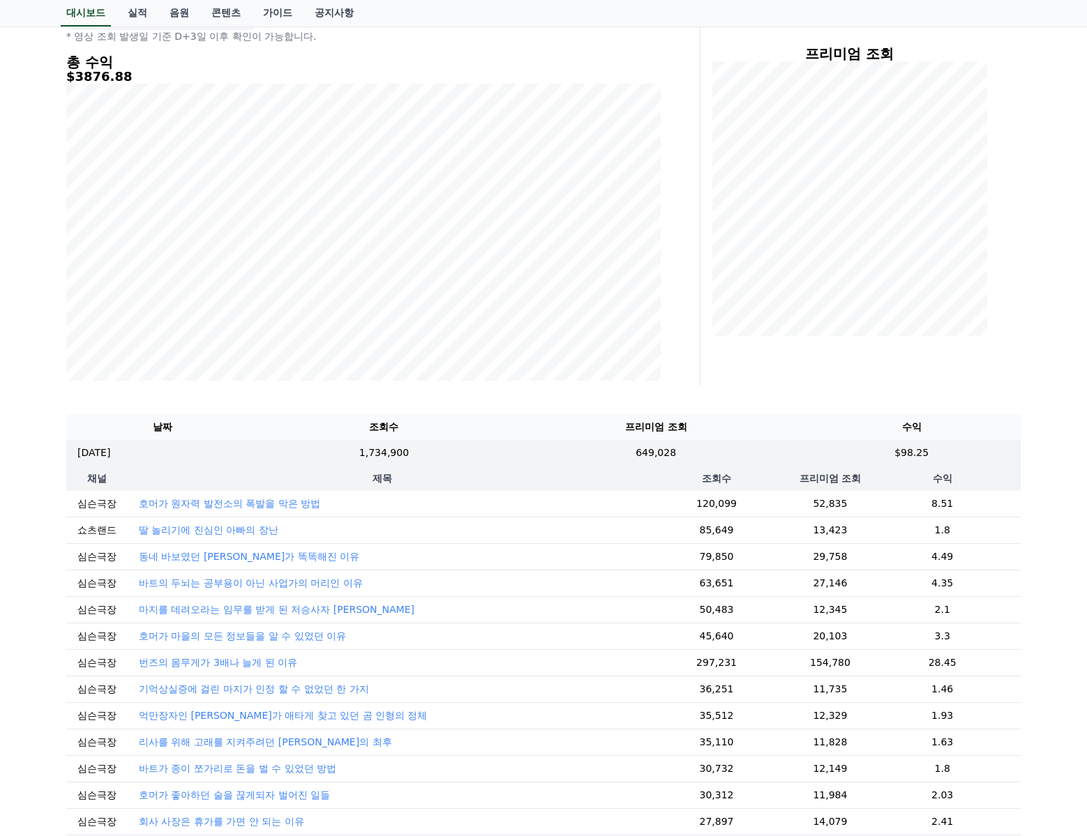
click at [709, 659] on td "297,231" at bounding box center [717, 662] width 160 height 27
click at [710, 663] on td "297,231" at bounding box center [717, 662] width 160 height 27
click at [743, 660] on td "297,231" at bounding box center [717, 662] width 160 height 27
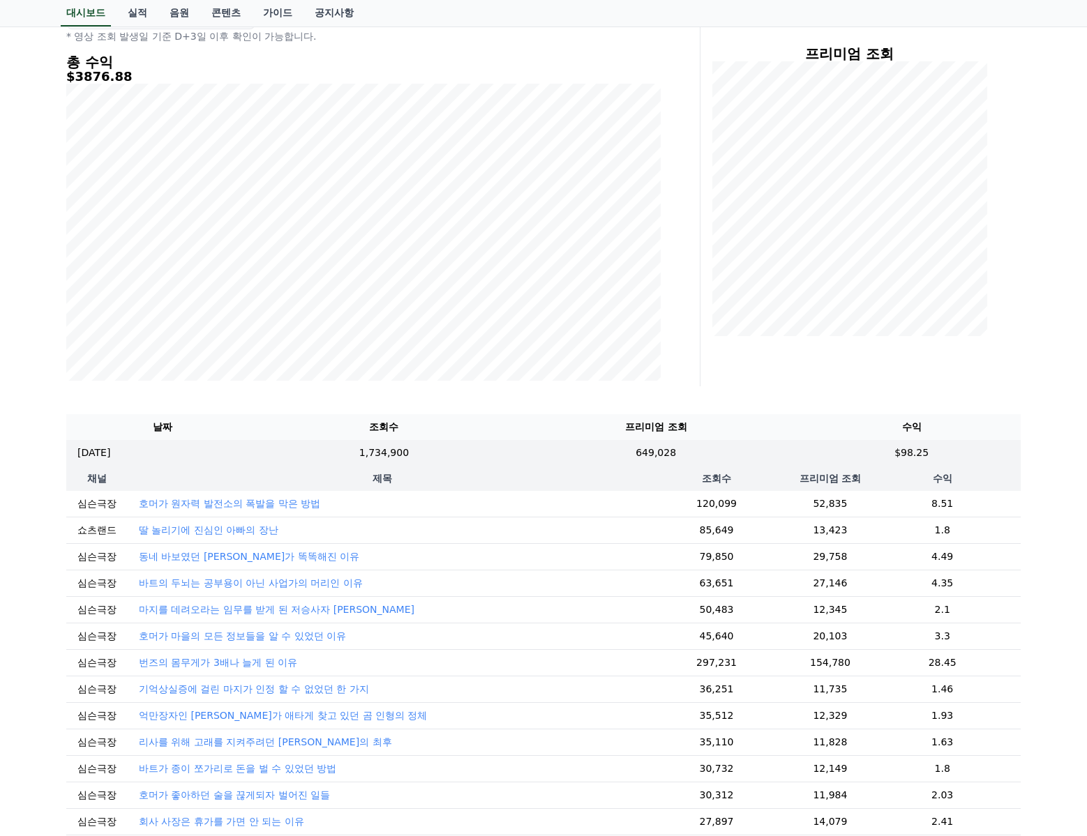
drag, startPoint x: 652, startPoint y: 663, endPoint x: 947, endPoint y: 664, distance: 295.1
click at [944, 665] on tr "심슨극장 번즈의 몸무게가 3배나 늘게 된 이유 297,231 154,780 28.45" at bounding box center [543, 662] width 954 height 27
click at [947, 664] on td "28.45" at bounding box center [942, 662] width 157 height 27
click at [1024, 368] on div "프리미엄 조회" at bounding box center [866, 191] width 320 height 391
drag, startPoint x: 1063, startPoint y: 405, endPoint x: 1, endPoint y: 204, distance: 1080.4
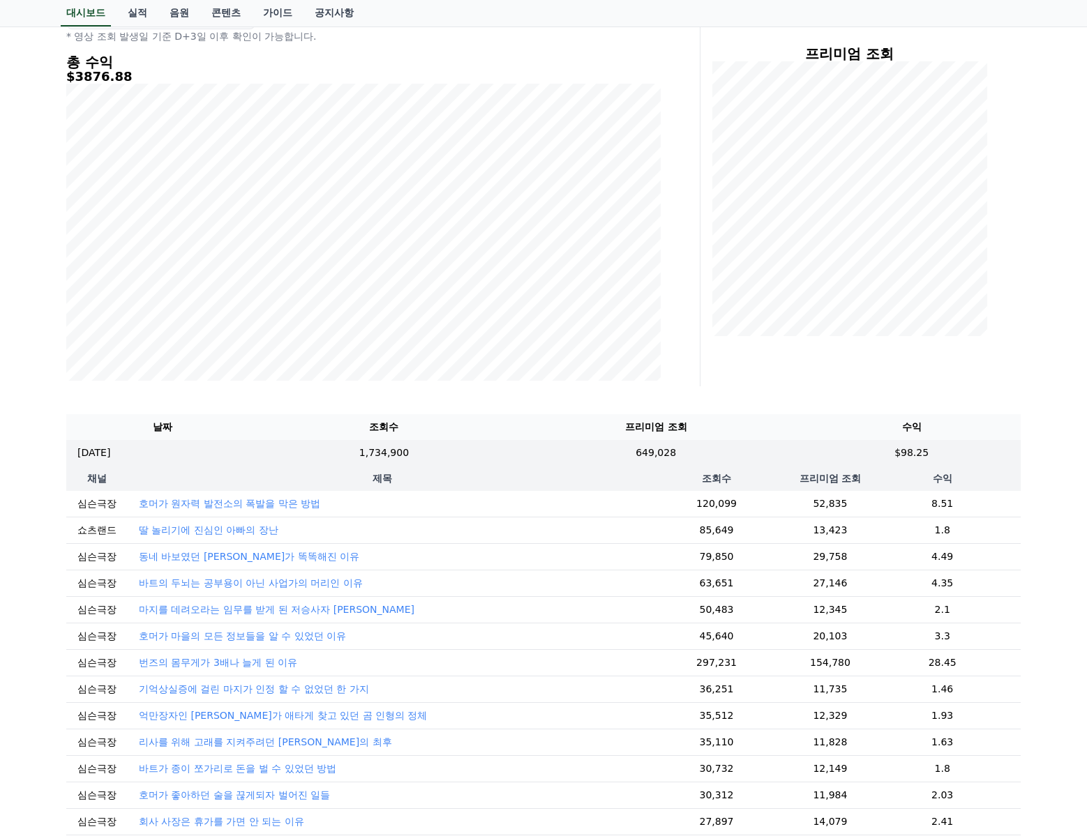
click at [1062, 402] on div "**********" at bounding box center [543, 489] width 1087 height 1127
click at [751, 382] on div "프리미엄 조회" at bounding box center [866, 191] width 320 height 391
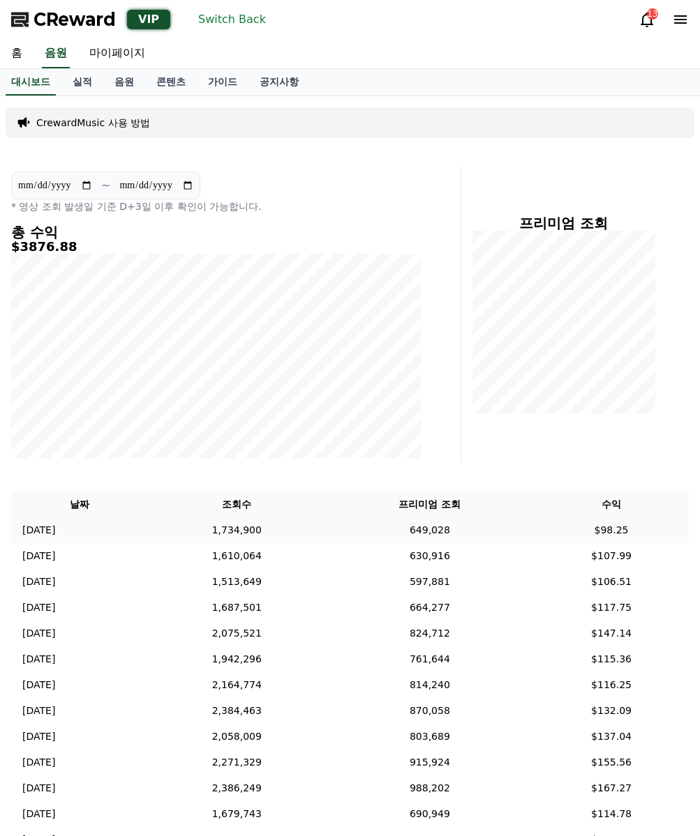
scroll to position [78, 0]
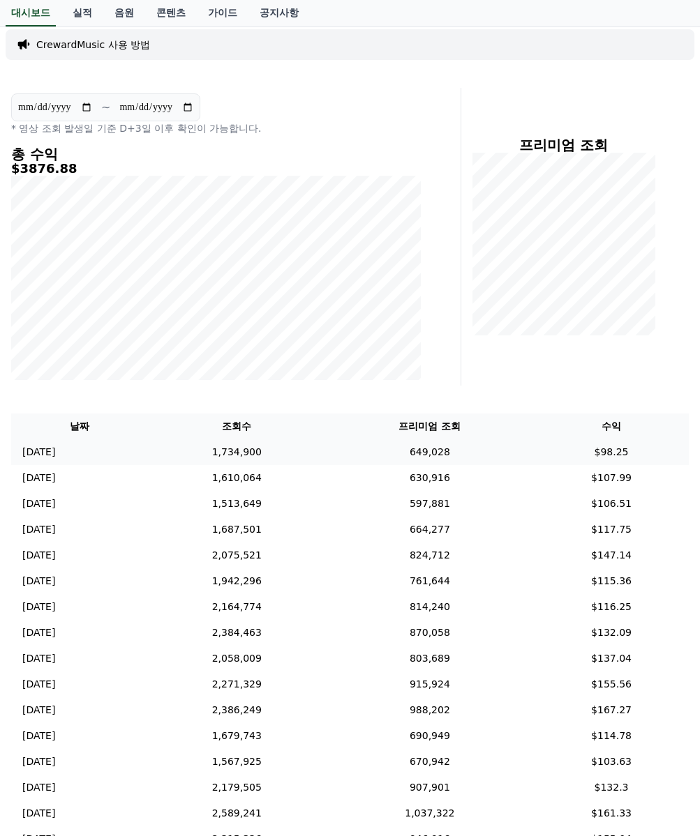
click at [148, 450] on td "[DATE] 09/05" at bounding box center [79, 452] width 137 height 26
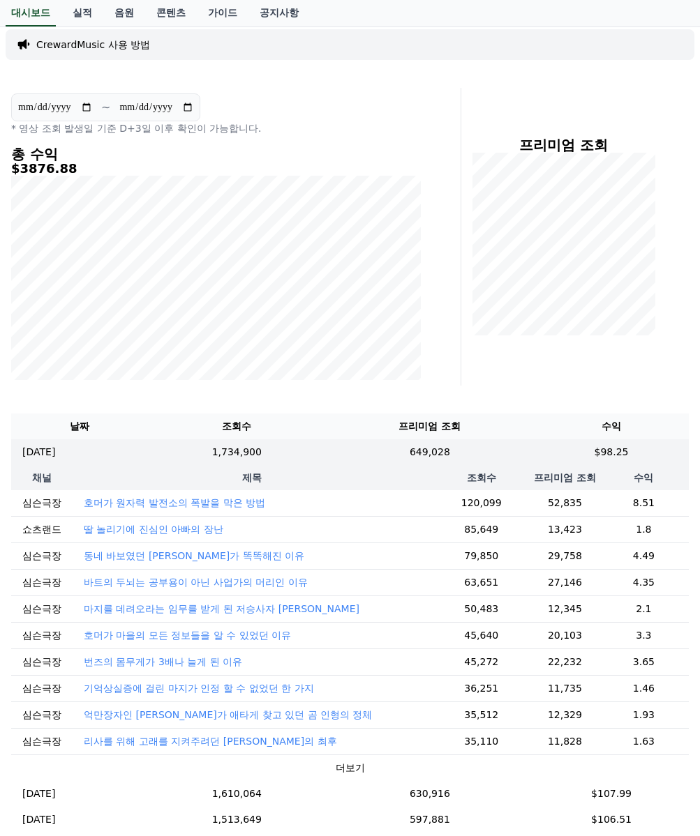
scroll to position [123, 0]
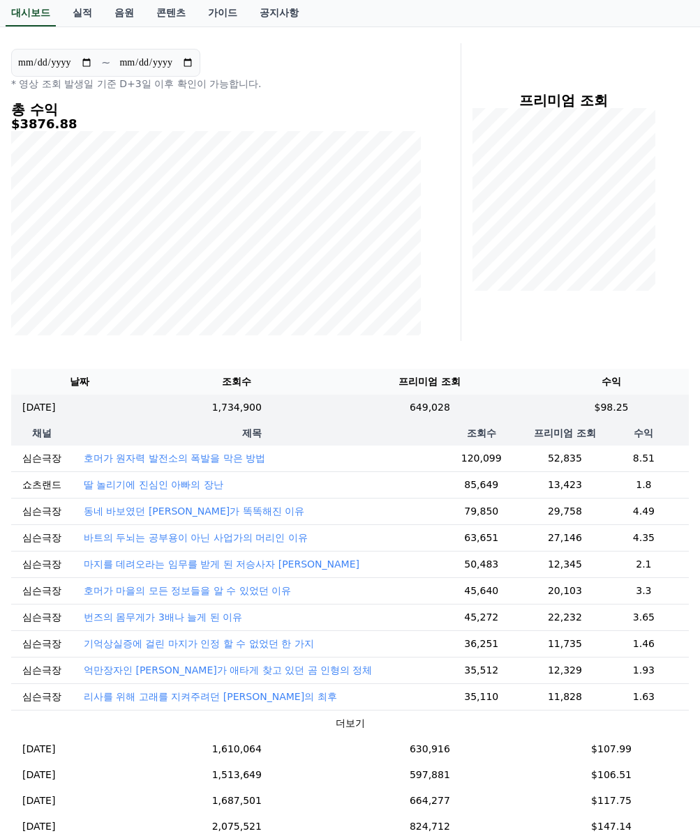
click at [213, 587] on p "호머가 마을의 모든 정보들을 알 수 있었던 이유" at bounding box center [187, 591] width 207 height 14
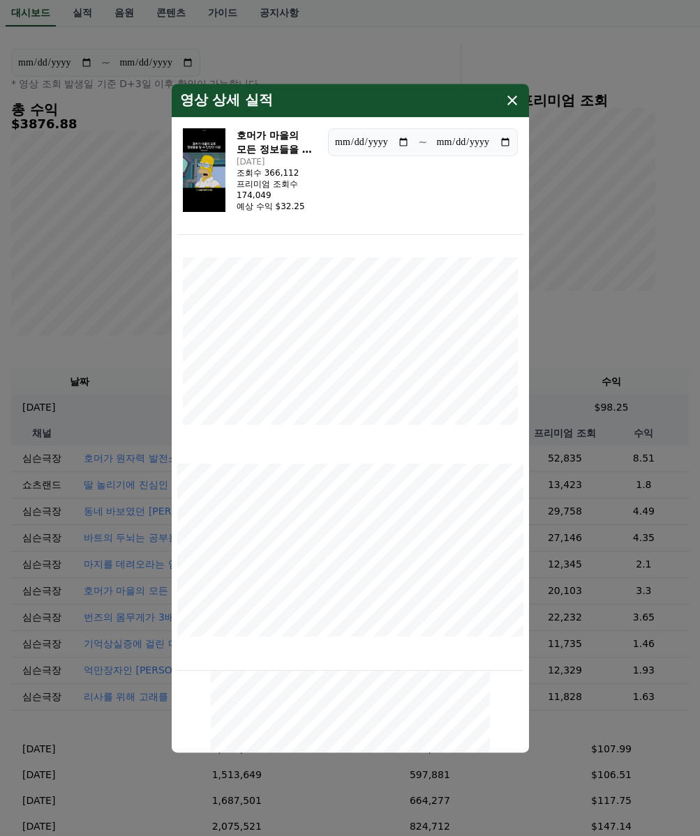
click at [508, 101] on icon "modal" at bounding box center [512, 100] width 17 height 17
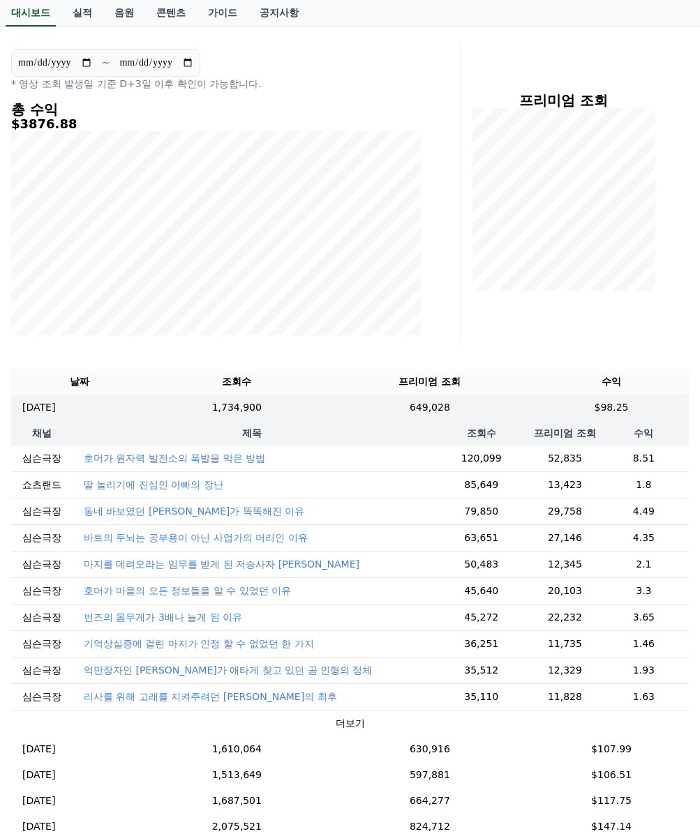
click at [336, 722] on button "더보기" at bounding box center [350, 723] width 29 height 15
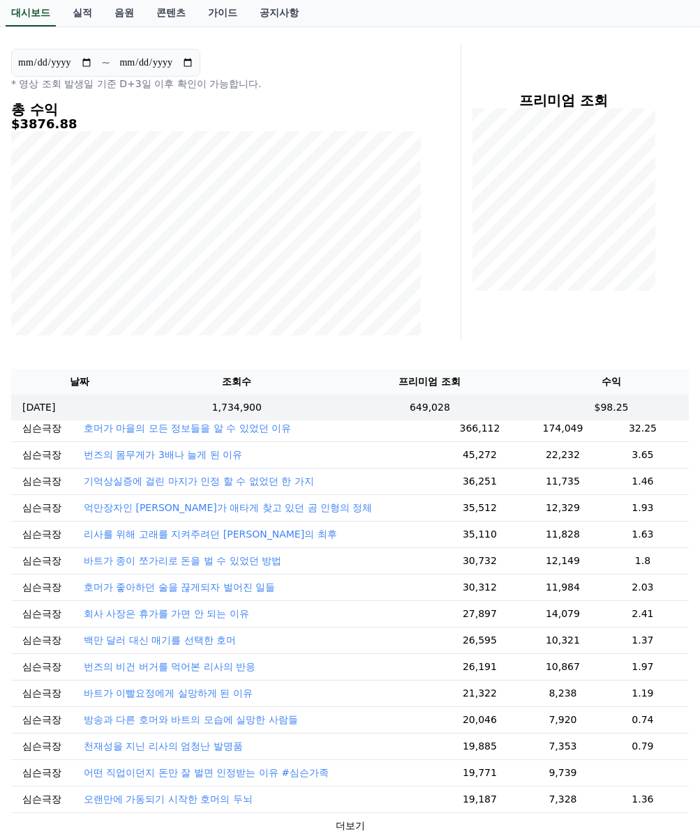
scroll to position [146, 0]
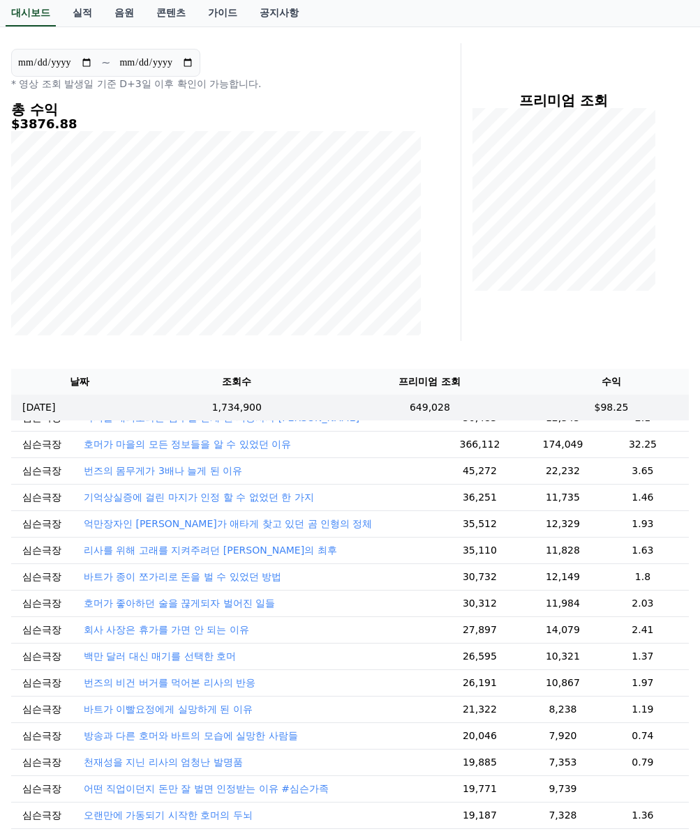
click at [167, 470] on p "번즈의 몸무게가 3배나 늘게 된 이유" at bounding box center [163, 471] width 158 height 14
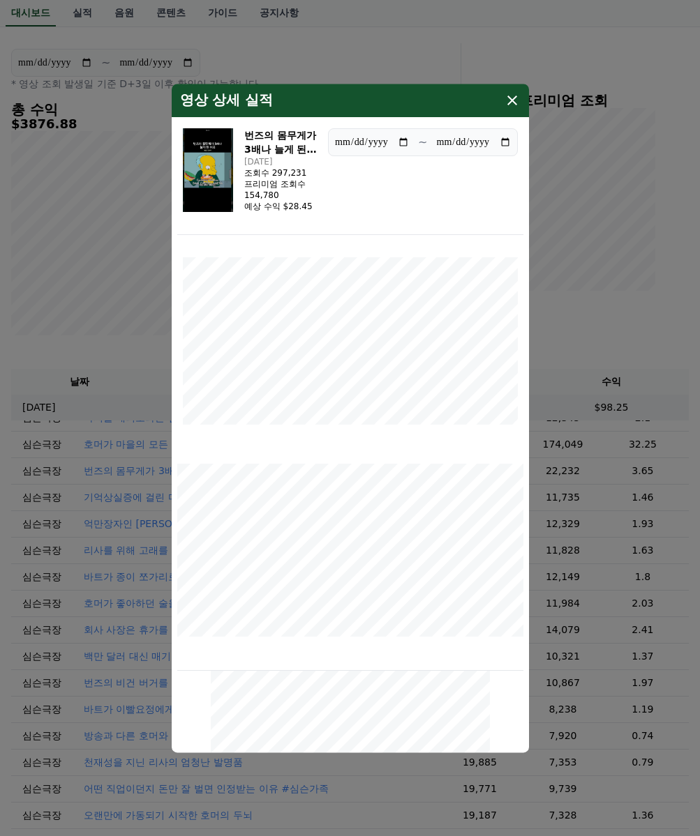
click at [519, 93] on icon "modal" at bounding box center [512, 100] width 17 height 17
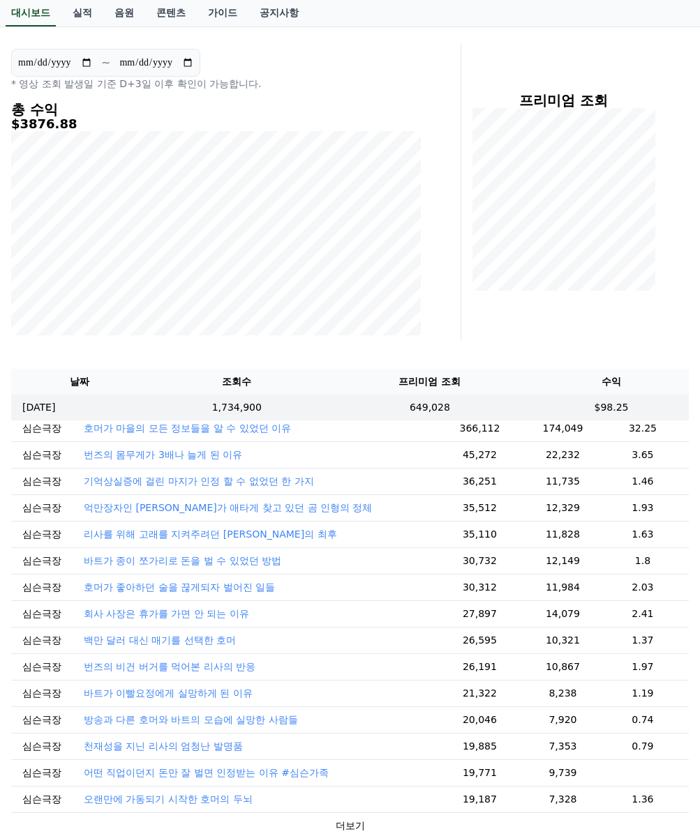
scroll to position [17, 0]
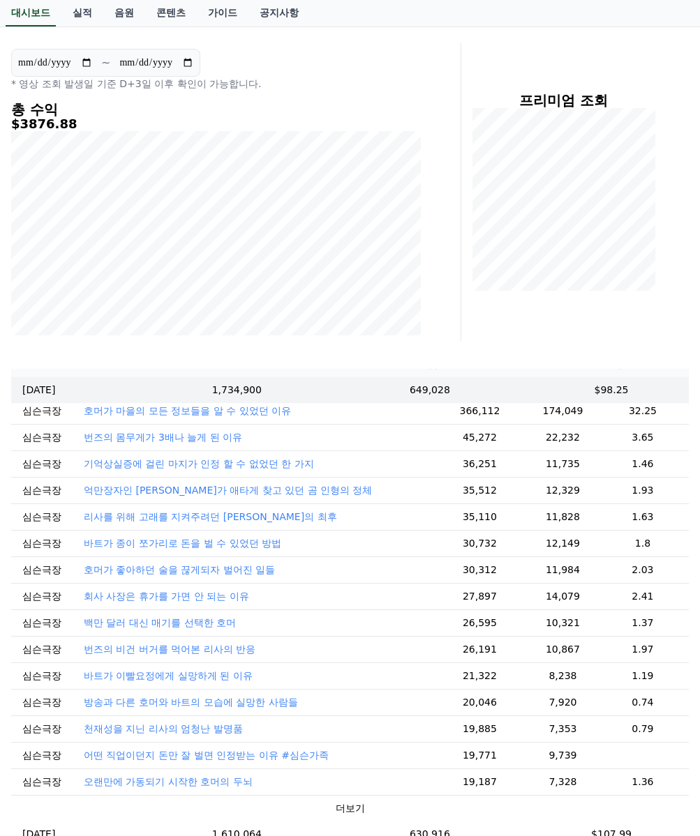
click at [341, 801] on button "더보기" at bounding box center [350, 808] width 29 height 15
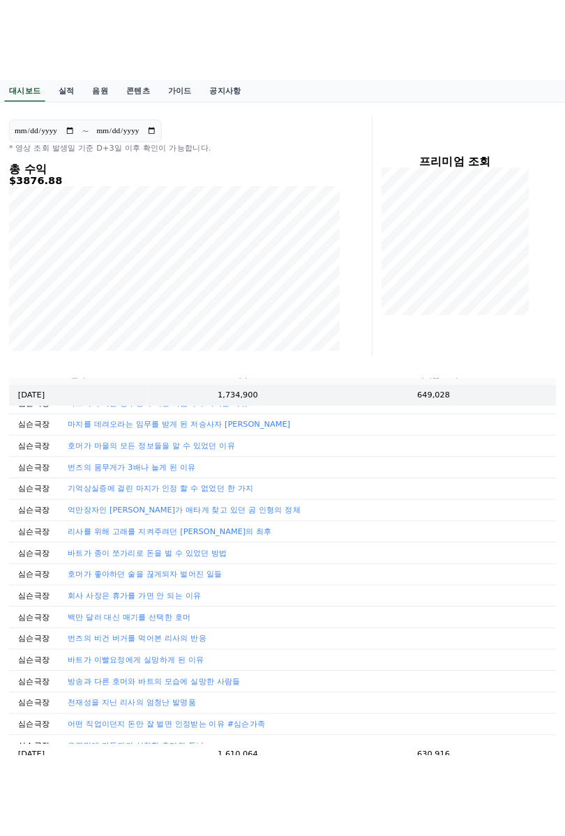
scroll to position [0, 0]
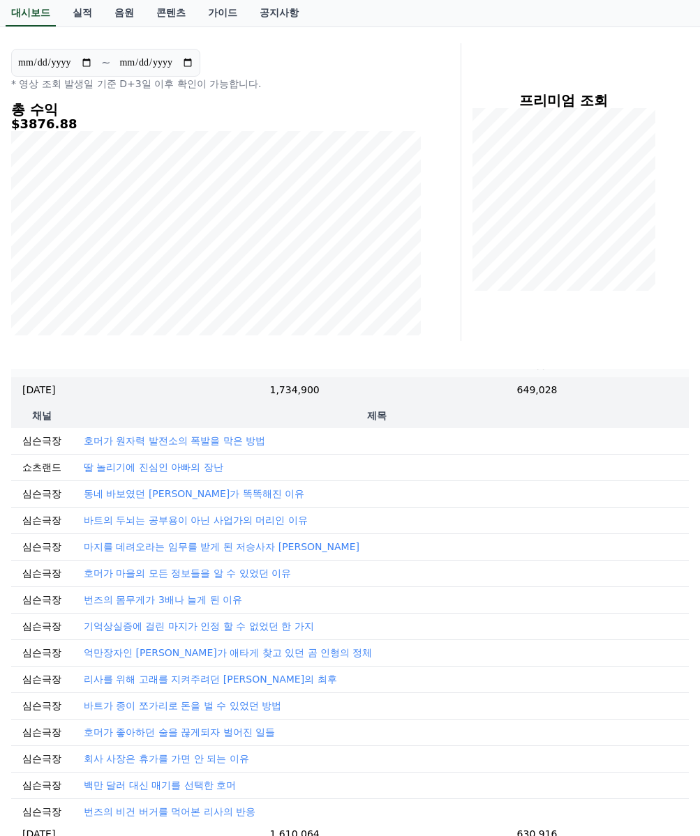
drag, startPoint x: 634, startPoint y: 605, endPoint x: 697, endPoint y: 560, distance: 77.0
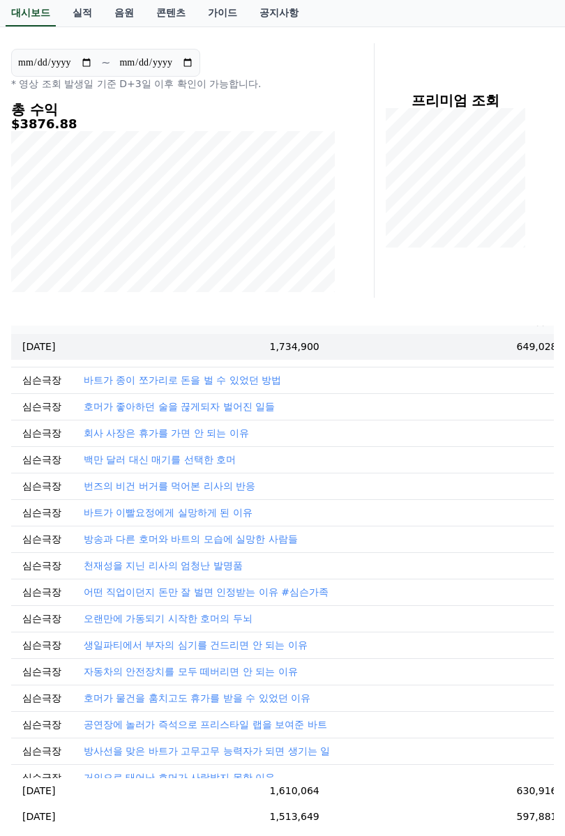
scroll to position [319, 0]
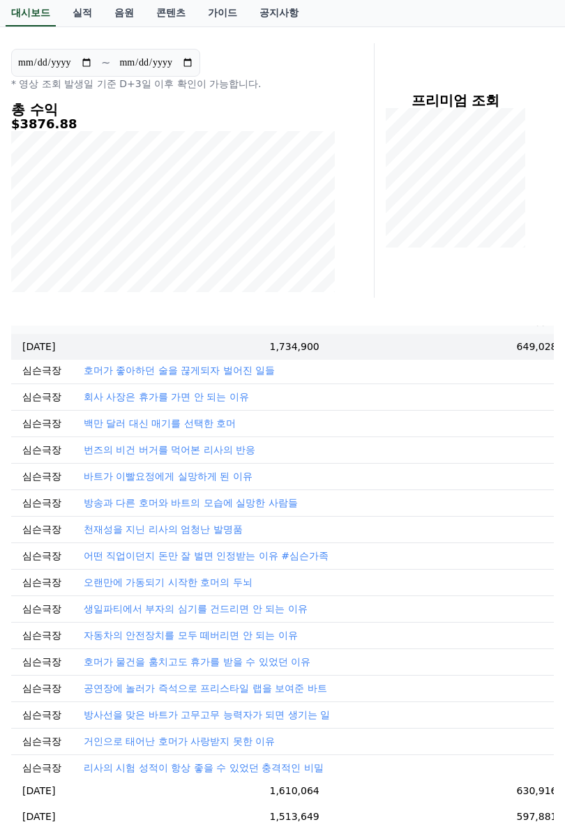
drag, startPoint x: 234, startPoint y: 612, endPoint x: 25, endPoint y: 610, distance: 208.6
click at [25, 610] on tr "심슨극장 생일파티에서 부자의 심기를 건드리면 안 되는 이유 18,905 6,576 0.65" at bounding box center [436, 609] width 851 height 27
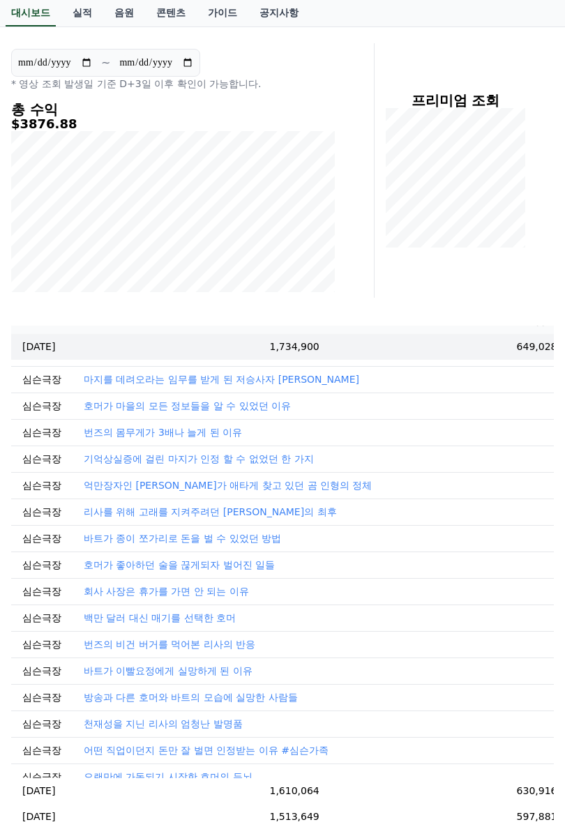
scroll to position [94, 0]
